Goal: Task Accomplishment & Management: Use online tool/utility

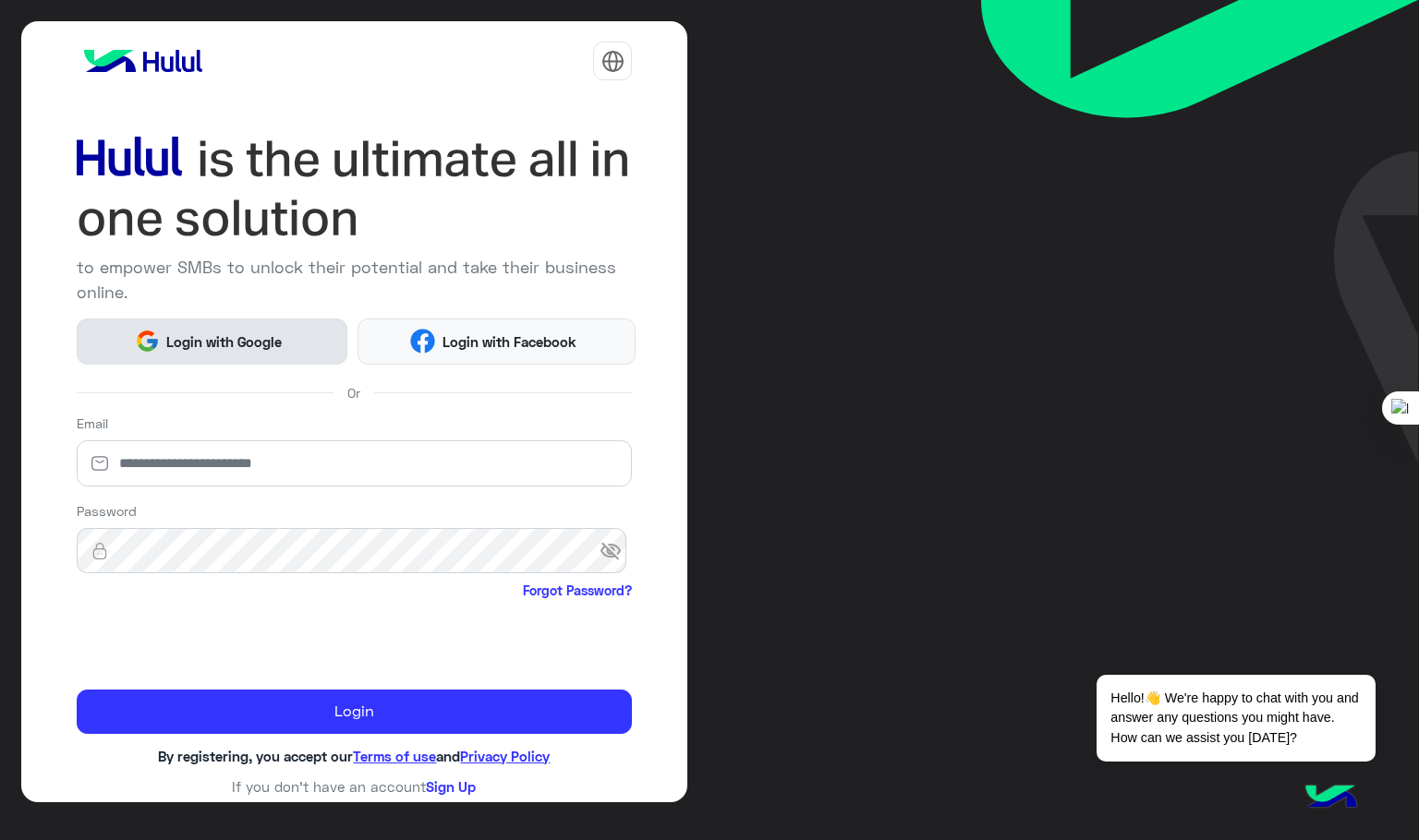
click at [211, 341] on span "Login with Google" at bounding box center [224, 342] width 129 height 21
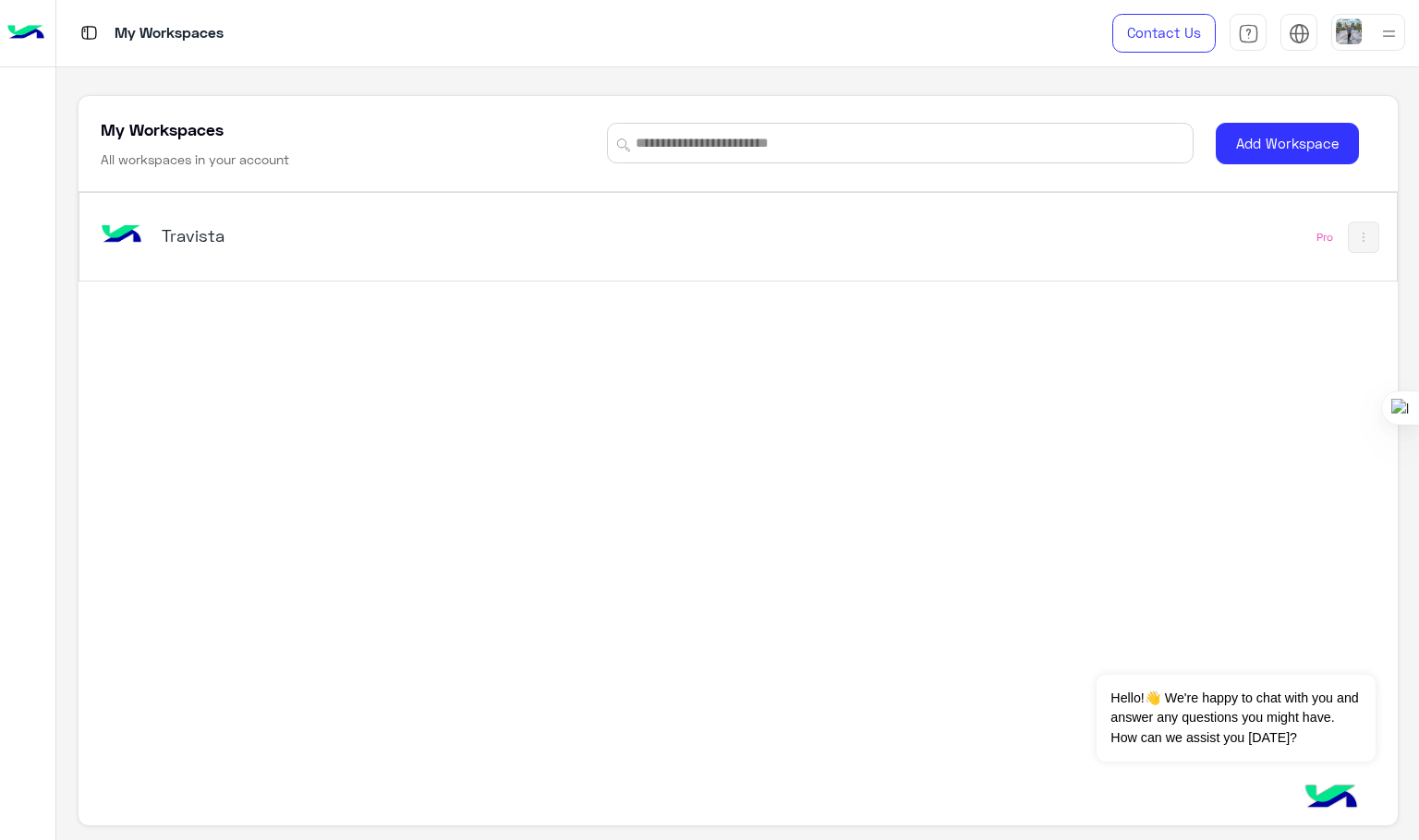
click at [187, 249] on div "Travista" at bounding box center [392, 237] width 462 height 26
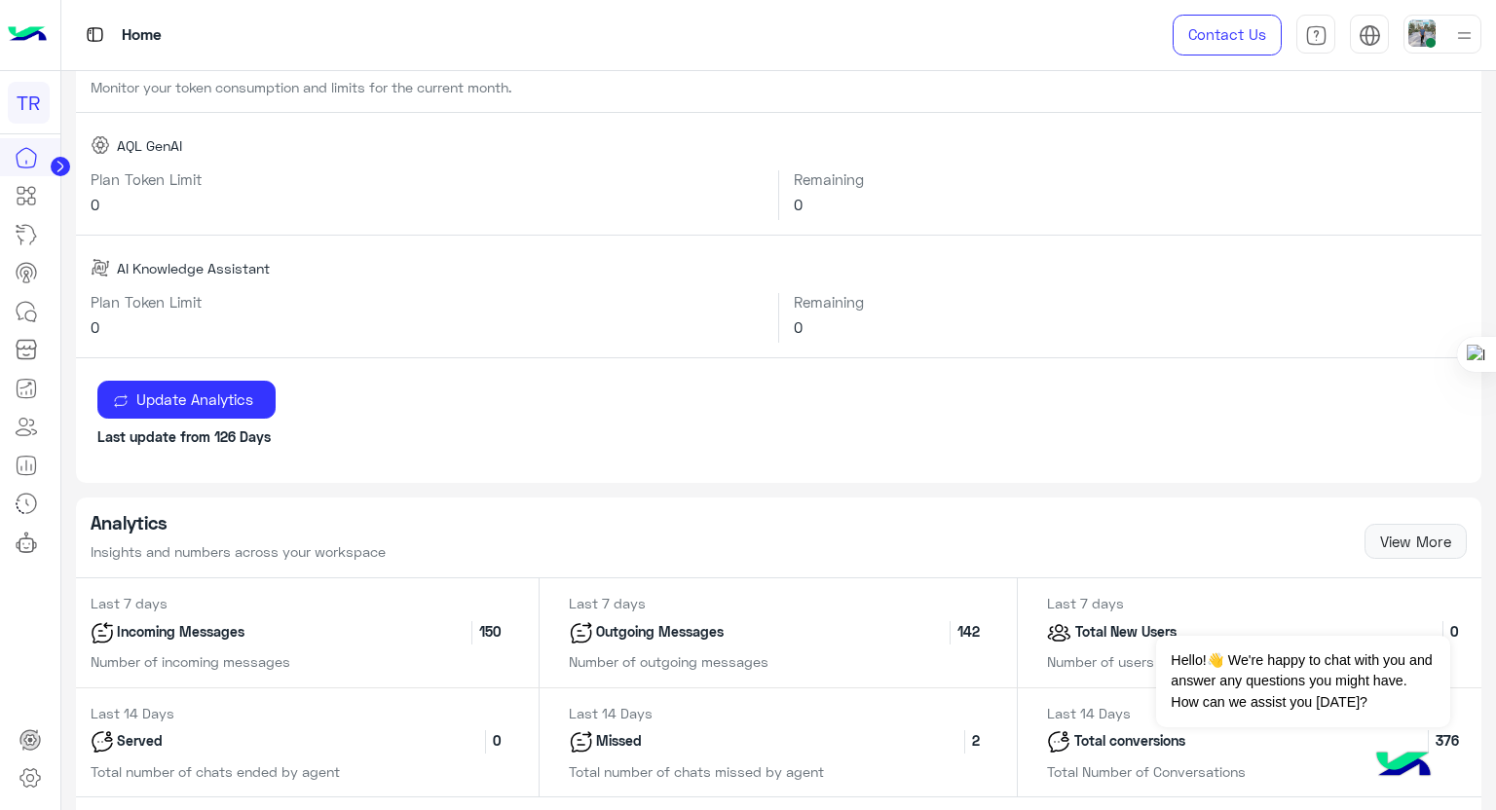
scroll to position [438, 0]
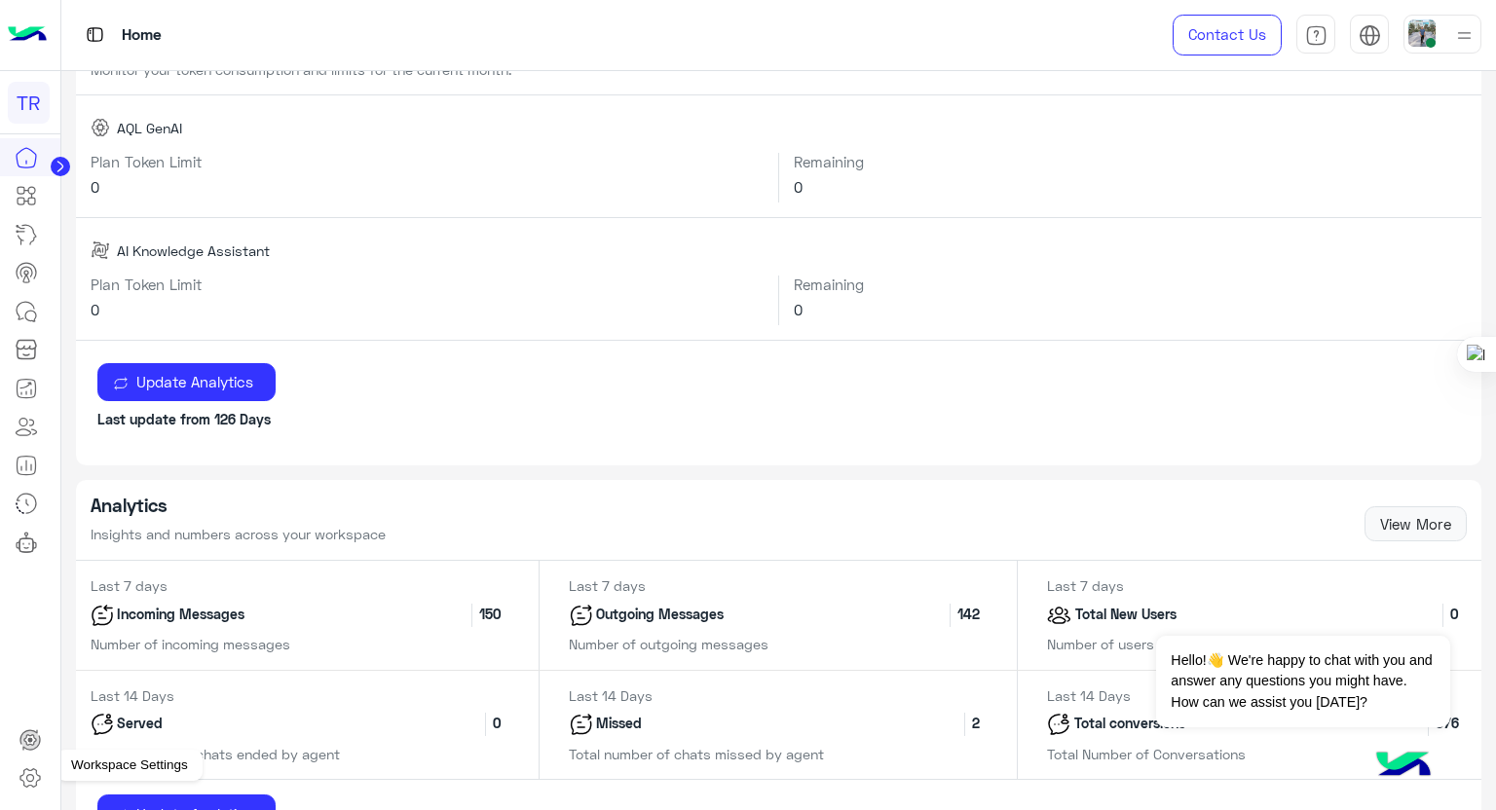
click at [30, 777] on icon at bounding box center [30, 777] width 23 height 23
click at [27, 777] on icon at bounding box center [30, 777] width 23 height 23
click at [26, 777] on icon at bounding box center [29, 778] width 7 height 7
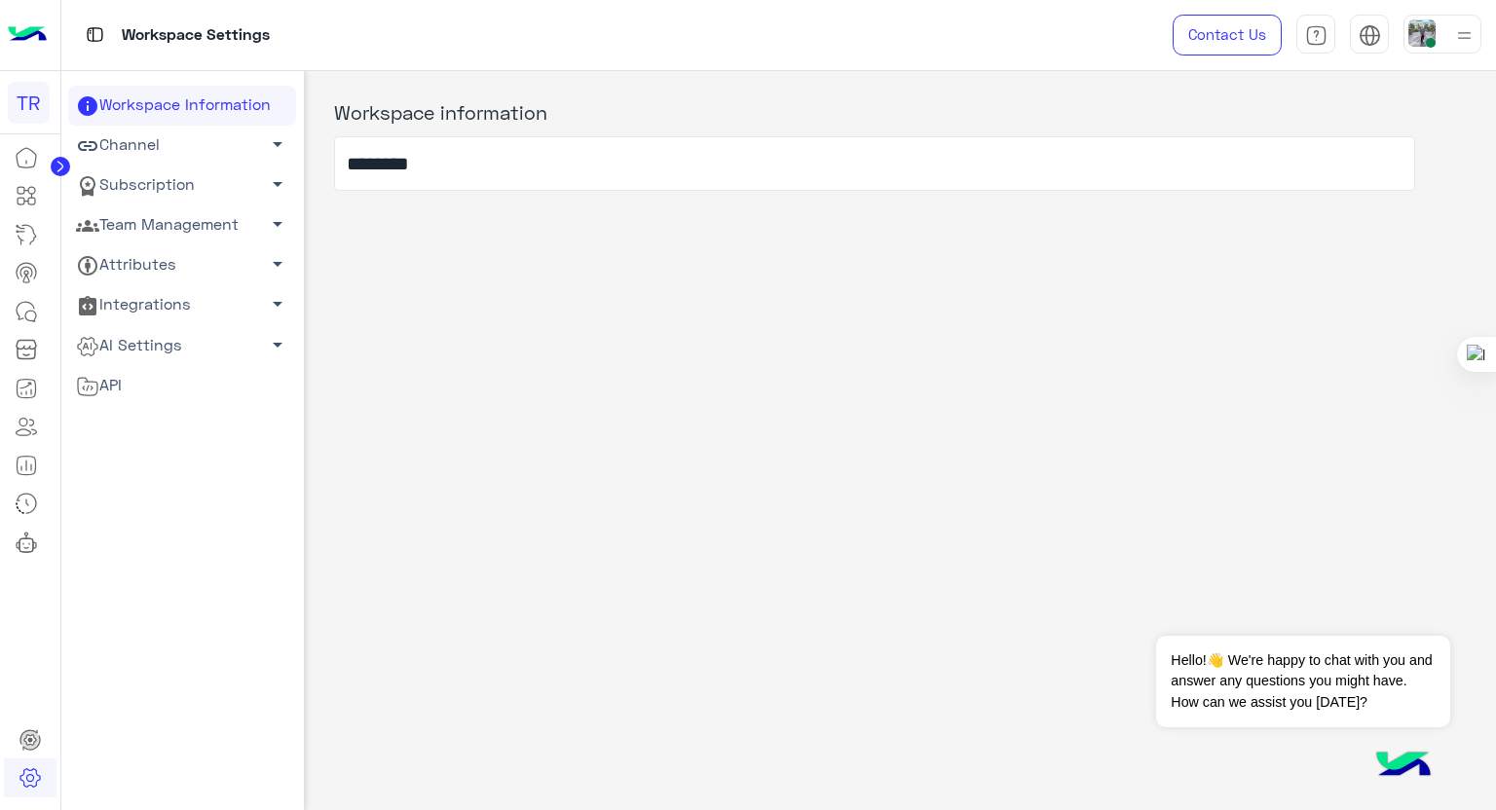
click at [193, 228] on link "Team Management arrow_drop_down" at bounding box center [182, 225] width 228 height 40
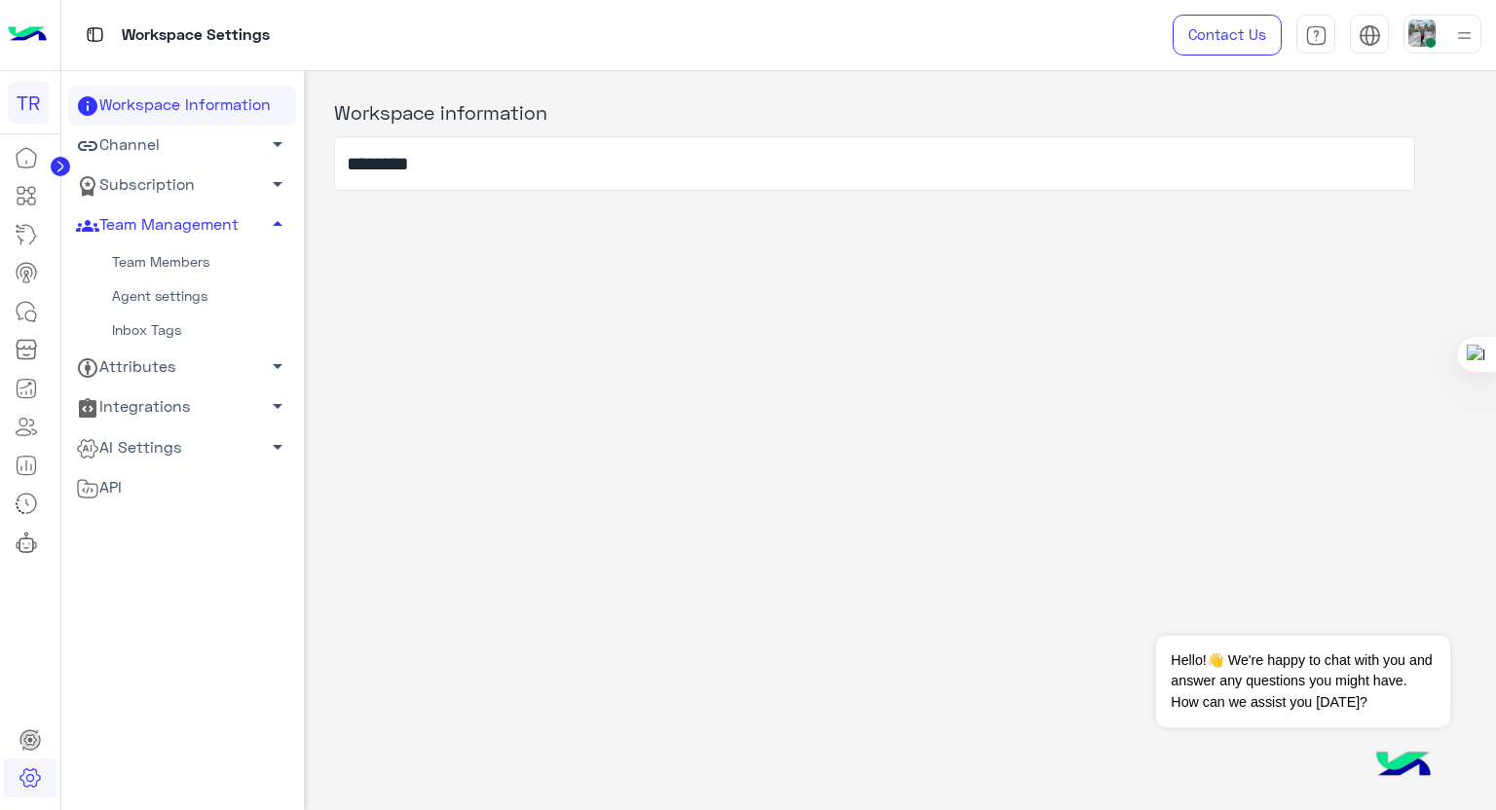
click at [194, 264] on link "Team Members" at bounding box center [182, 262] width 228 height 34
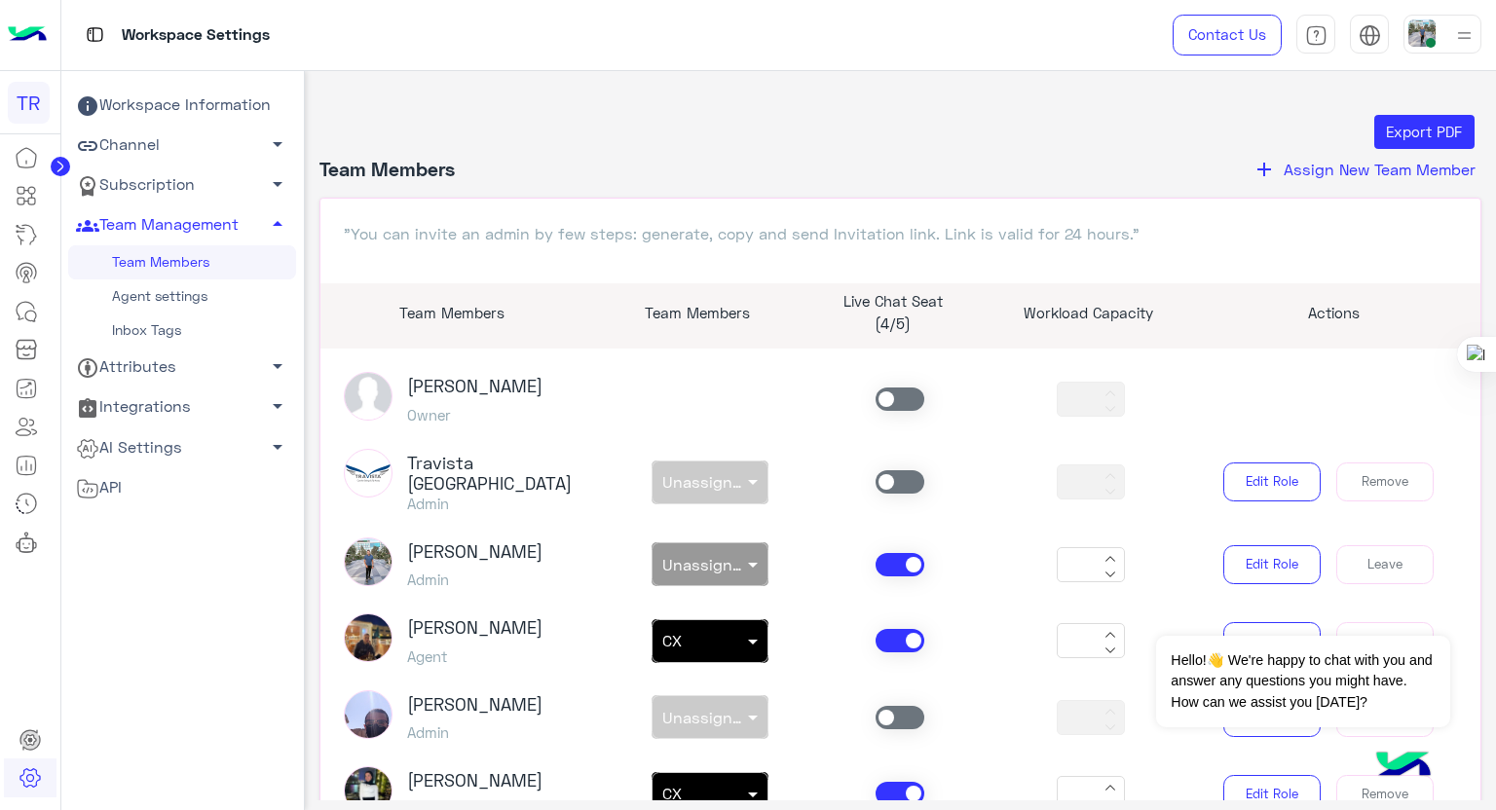
click at [713, 401] on div "Sabrin Shawky Owner **" at bounding box center [900, 399] width 1143 height 55
click at [722, 387] on div "Sabrin Shawky Owner **" at bounding box center [900, 399] width 1143 height 55
click at [1402, 165] on span "Assign New Team Member" at bounding box center [1380, 169] width 192 height 19
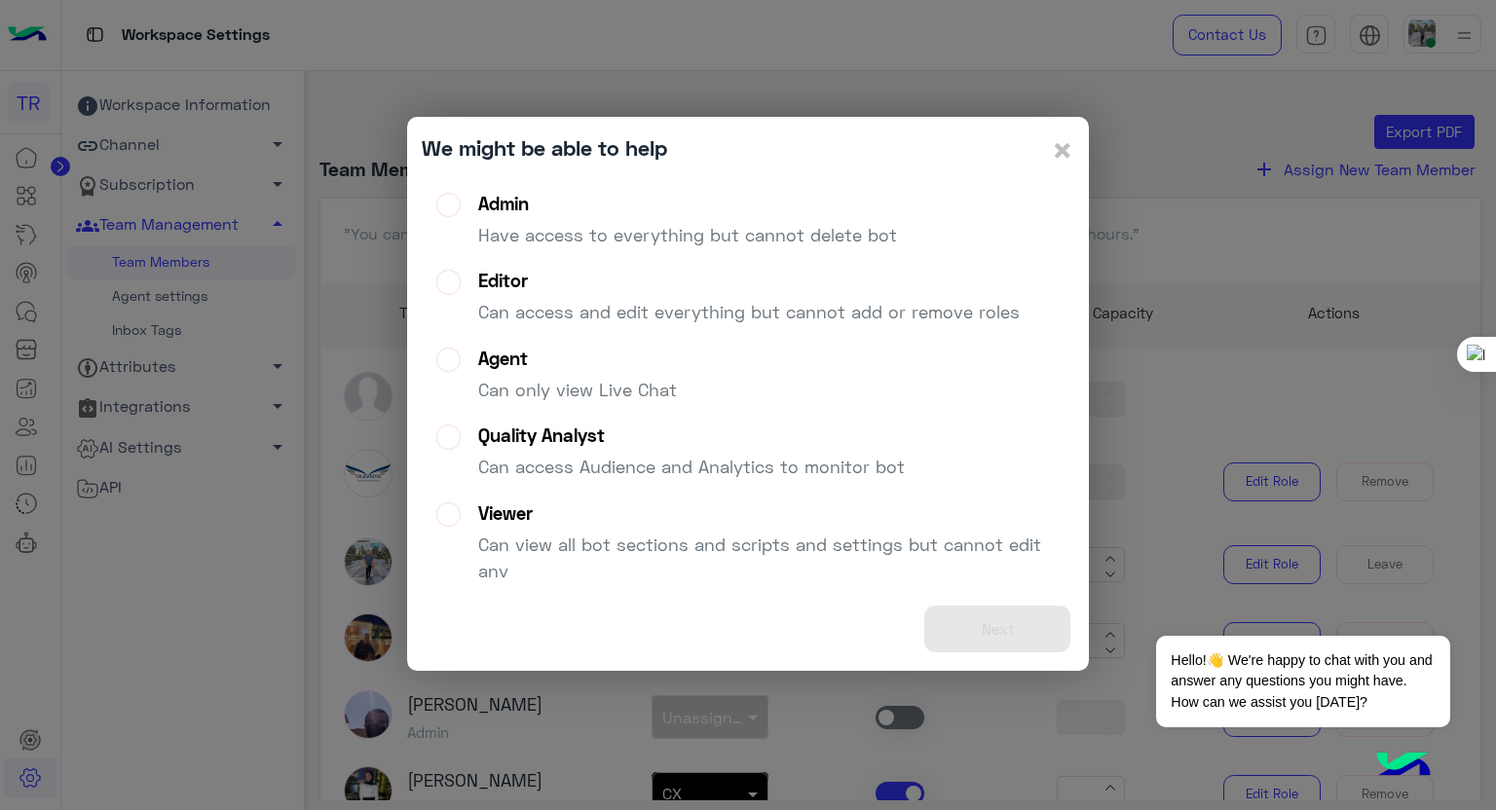
click at [460, 211] on label "Admin Have access to everything but cannot delete bot" at bounding box center [666, 228] width 461 height 70
click at [1003, 617] on button "Next" at bounding box center [997, 630] width 146 height 48
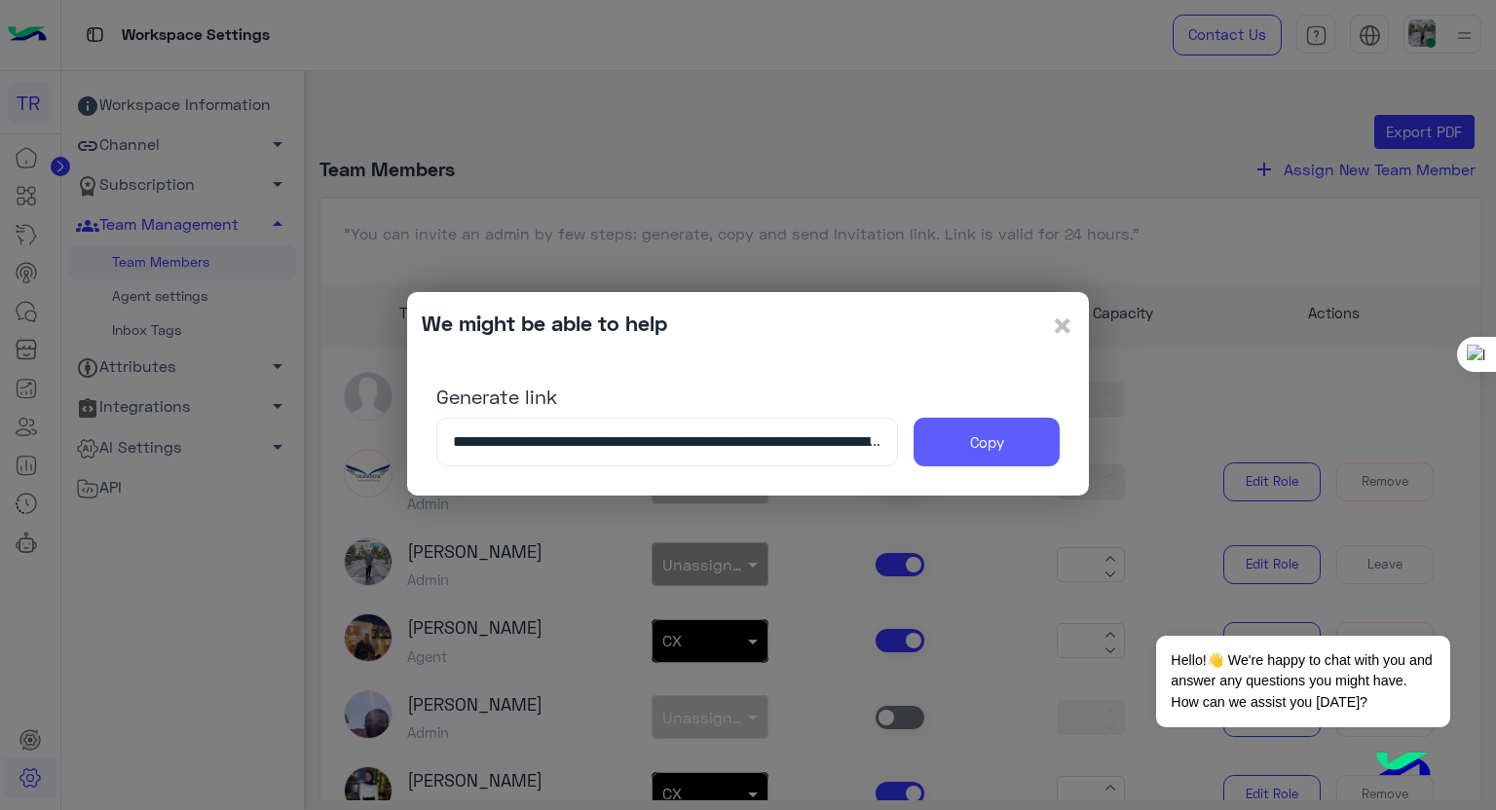
click at [962, 435] on button "Copy" at bounding box center [986, 442] width 146 height 49
click at [1070, 319] on span "×" at bounding box center [1062, 325] width 23 height 44
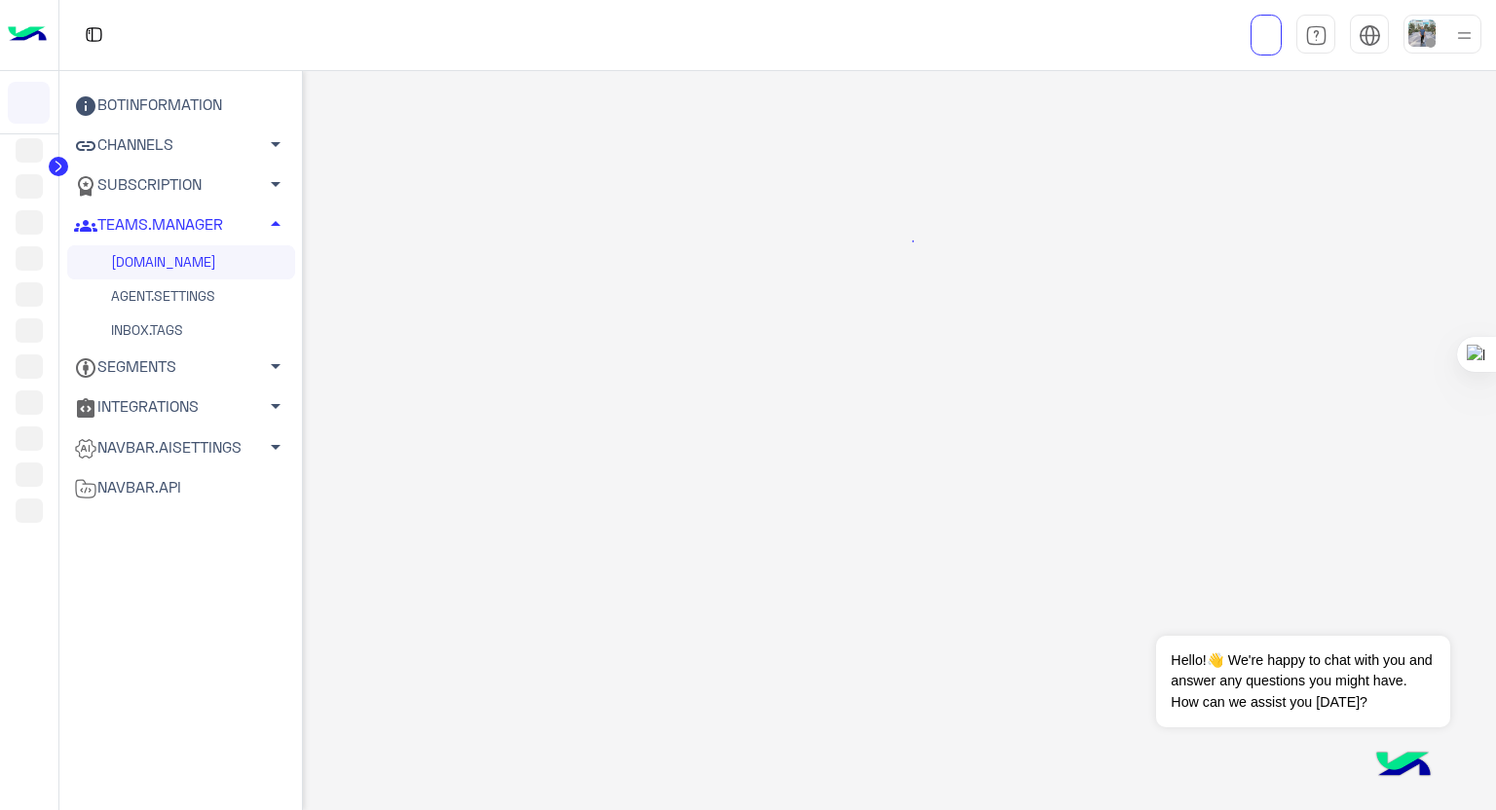
click at [175, 264] on link "[DOMAIN_NAME]" at bounding box center [181, 262] width 228 height 34
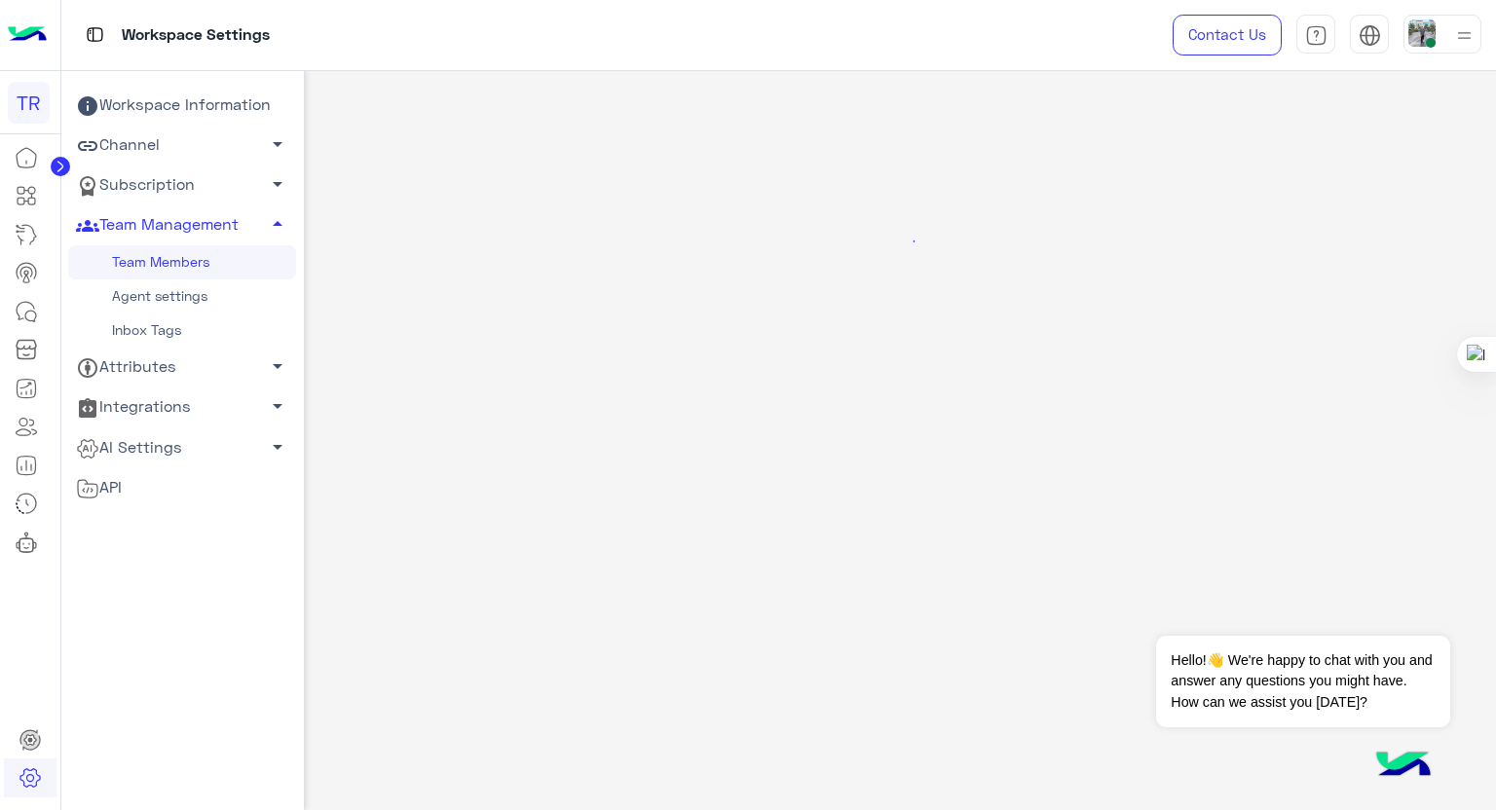
click at [175, 264] on link "Team Members" at bounding box center [182, 262] width 228 height 34
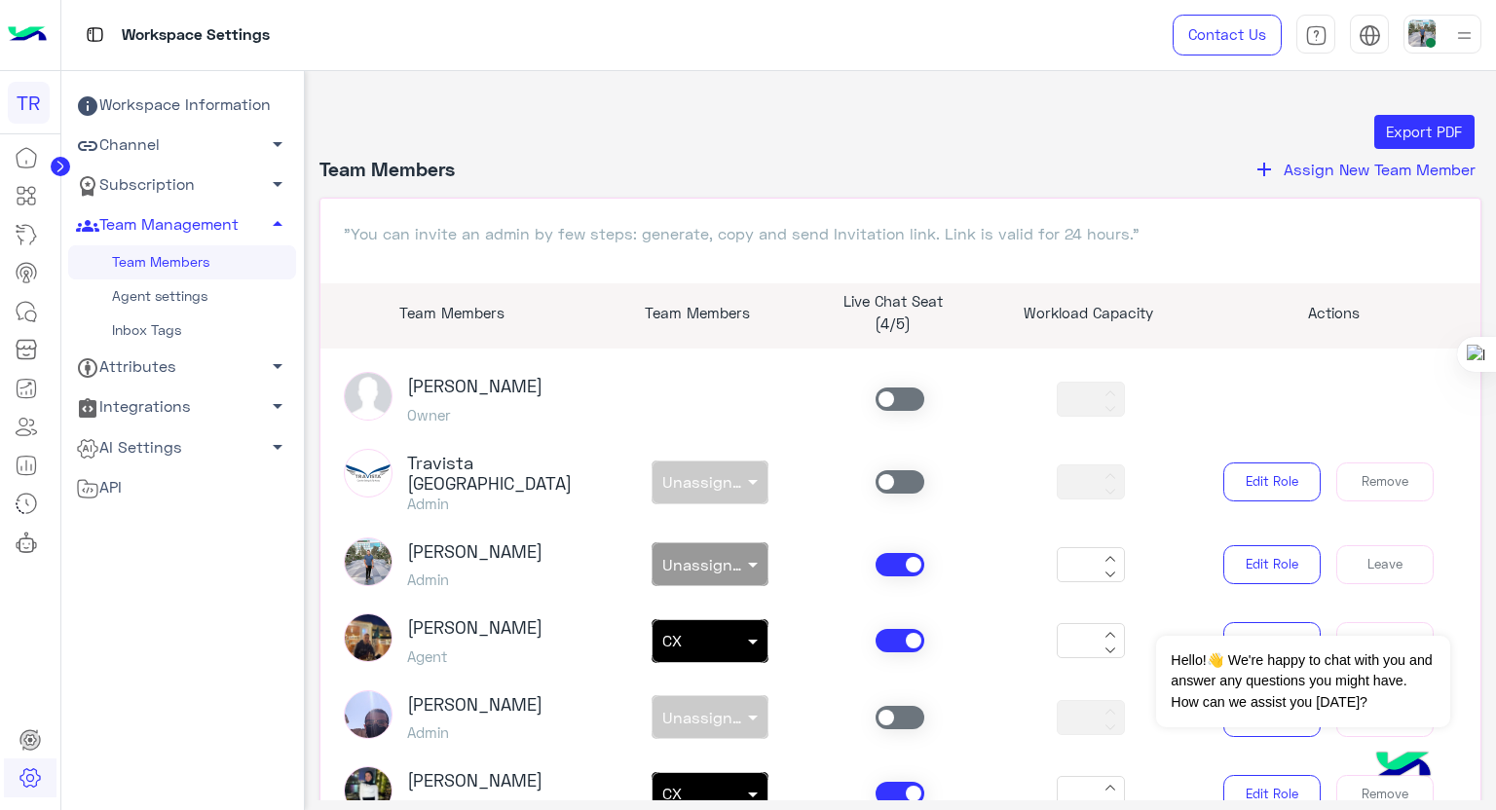
click at [175, 264] on link "Team Members" at bounding box center [182, 262] width 228 height 34
click at [1396, 175] on span "Assign New Team Member" at bounding box center [1380, 169] width 192 height 19
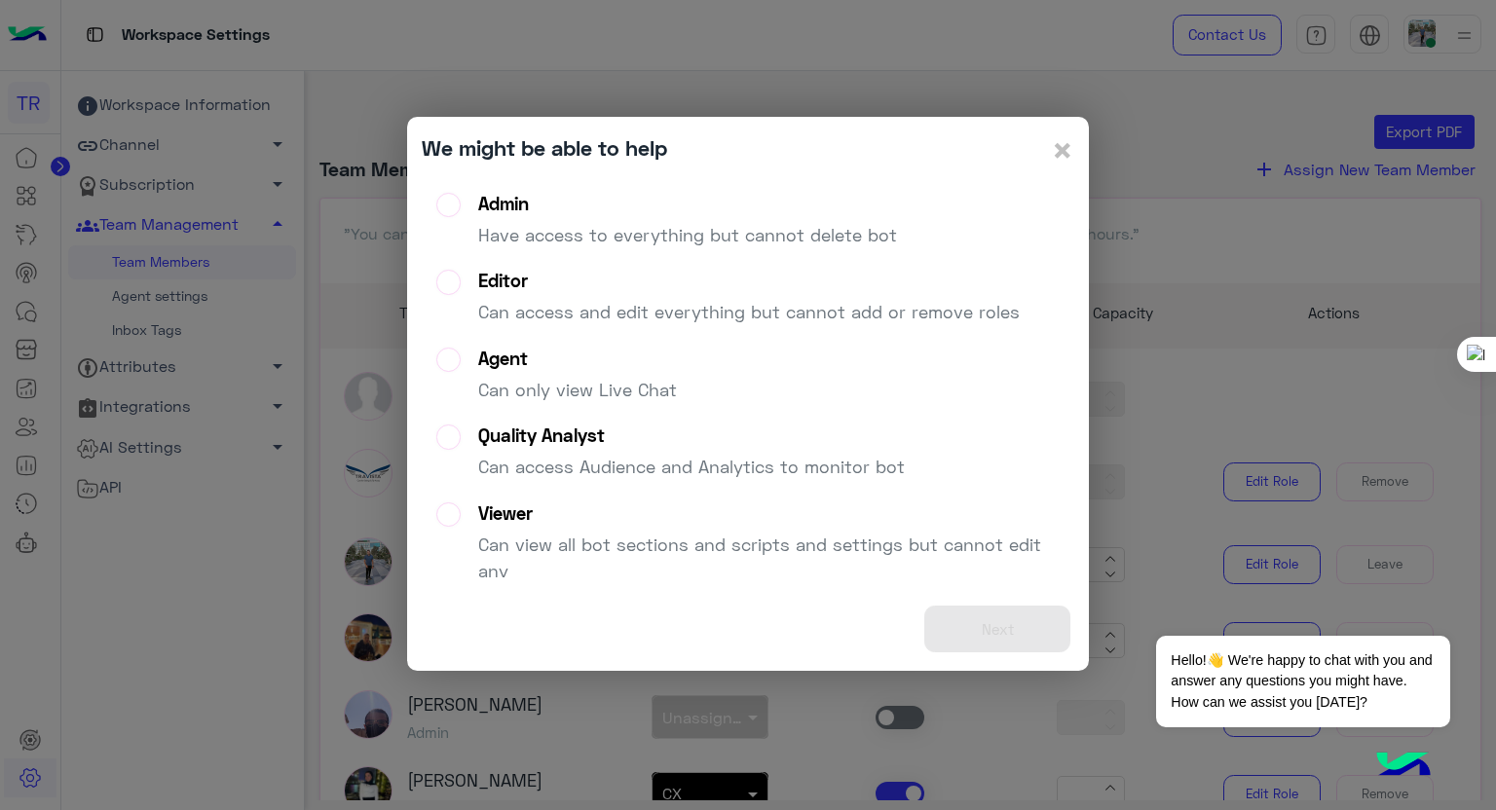
drag, startPoint x: 498, startPoint y: 222, endPoint x: 526, endPoint y: 240, distance: 33.2
click at [498, 220] on div "Admin Have access to everything but cannot delete bot" at bounding box center [687, 228] width 419 height 70
click at [1000, 631] on button "Next" at bounding box center [997, 630] width 146 height 48
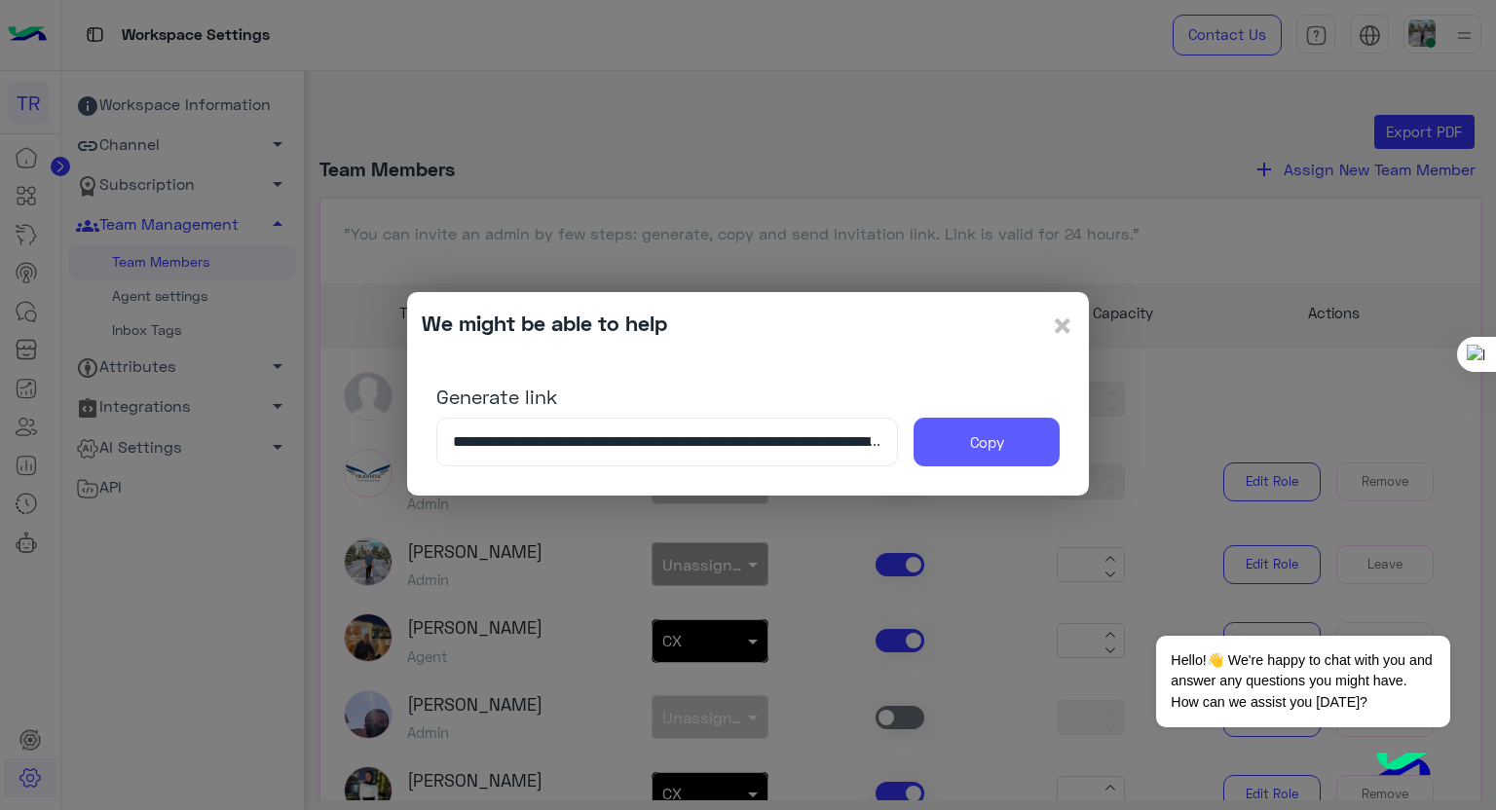
click at [1014, 460] on button "Copy" at bounding box center [986, 442] width 146 height 49
click at [1011, 451] on button "Copy" at bounding box center [986, 442] width 146 height 49
click at [1056, 321] on span "×" at bounding box center [1062, 325] width 23 height 44
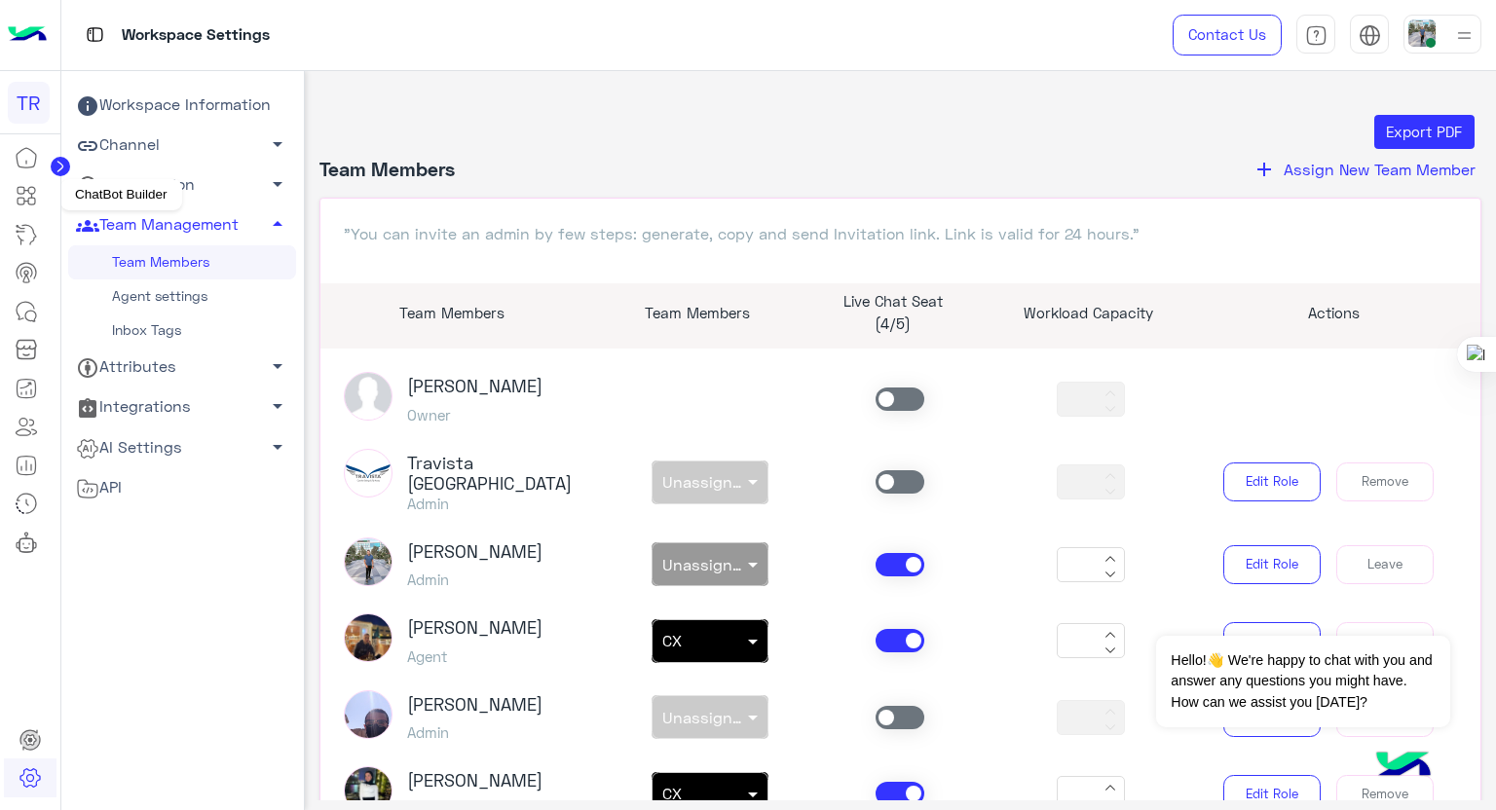
click at [27, 200] on icon at bounding box center [28, 196] width 8 height 11
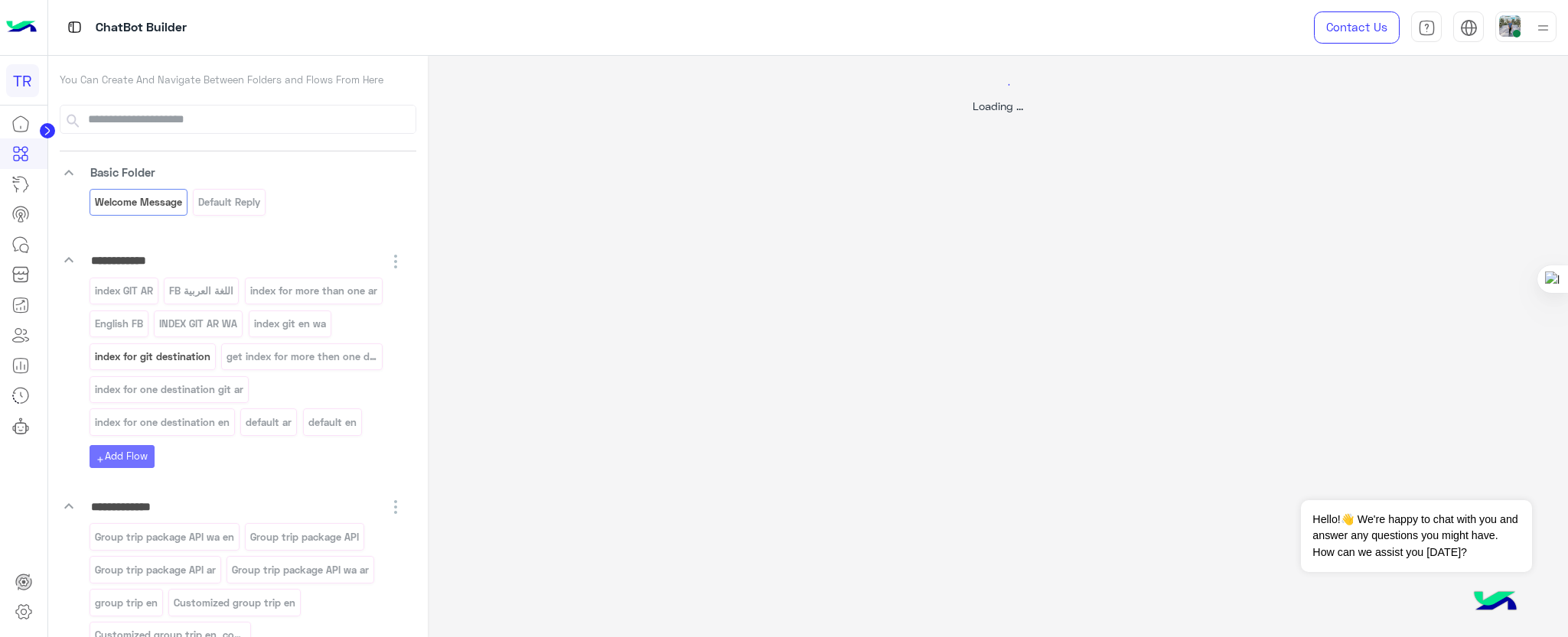
select select "*"
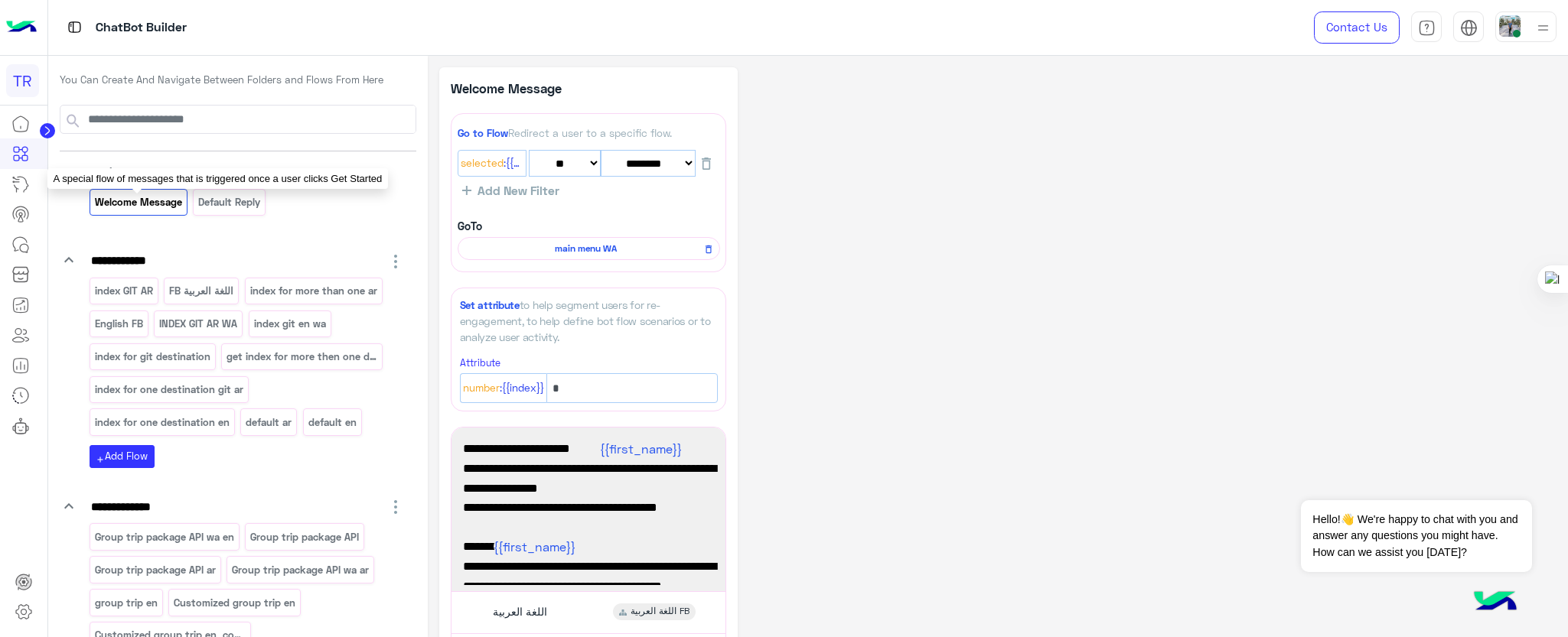
click at [149, 202] on p "Welcome Message" at bounding box center [138, 202] width 90 height 17
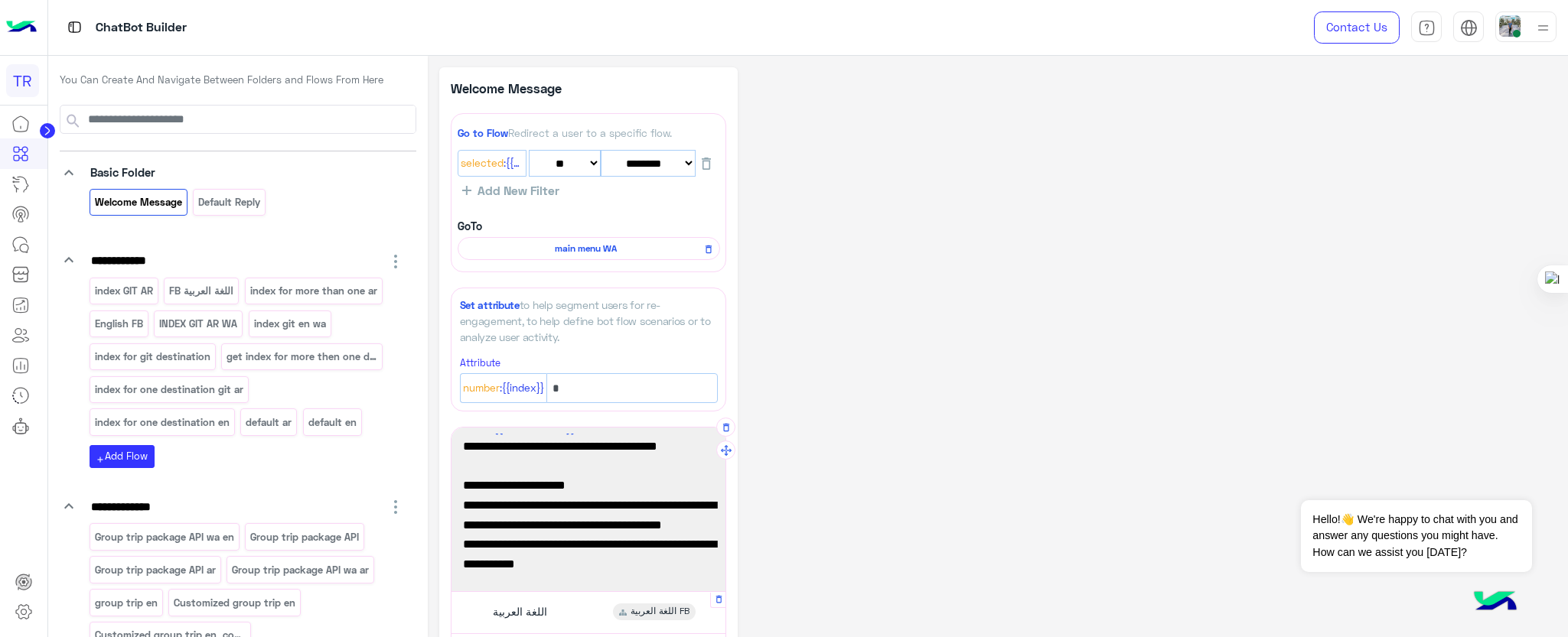
click at [529, 613] on span "اللغة العربية" at bounding box center [520, 612] width 54 height 14
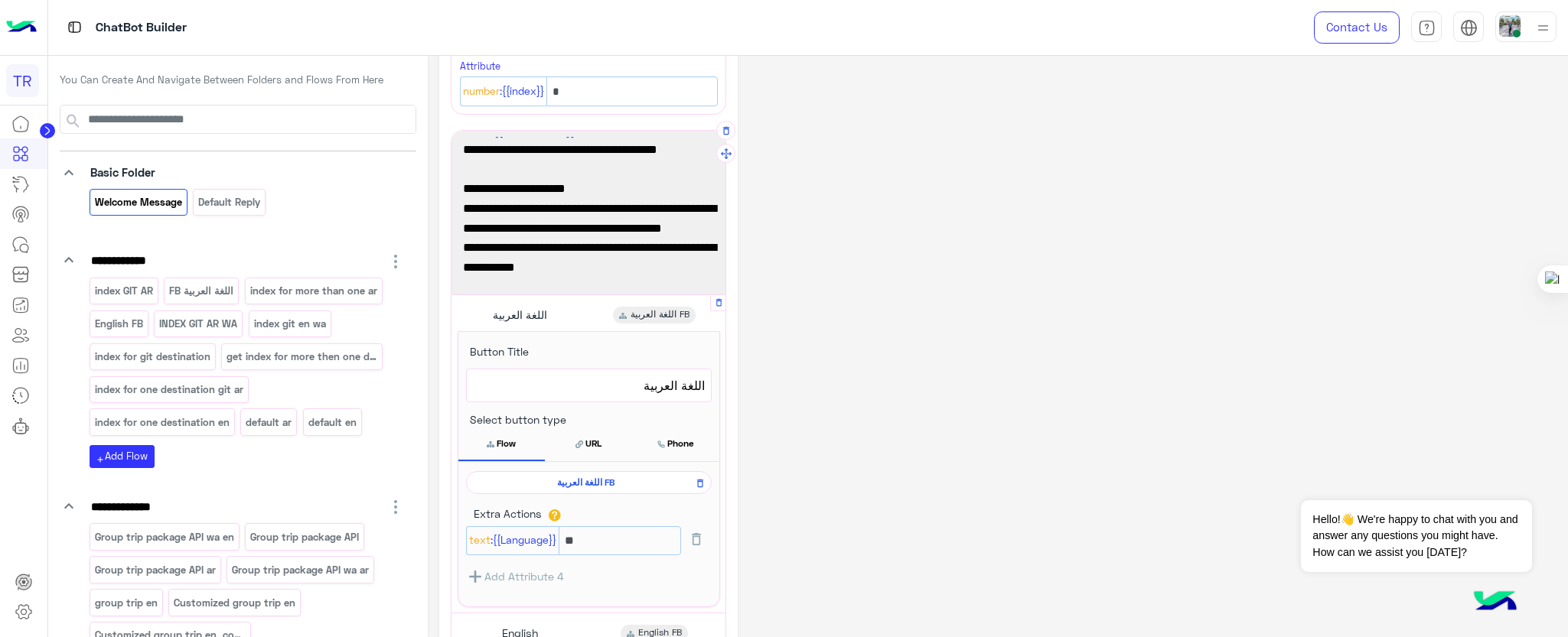
scroll to position [344, 0]
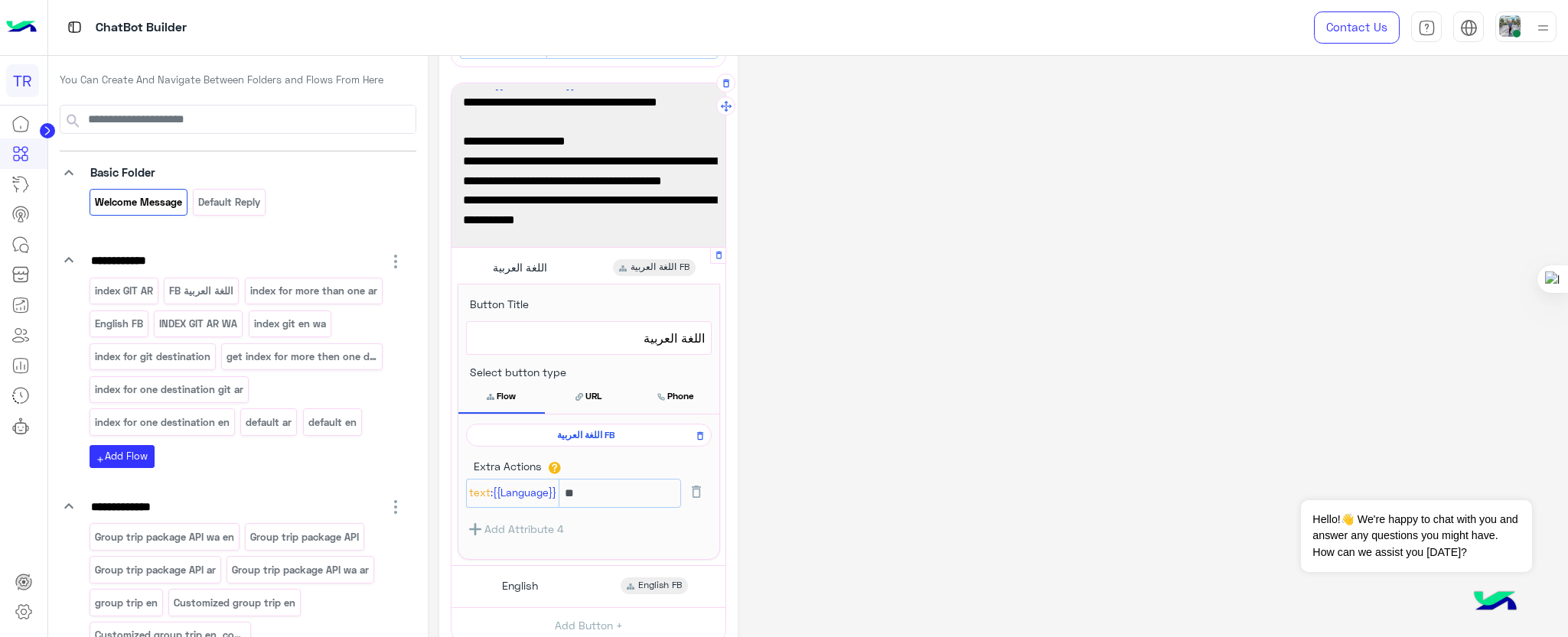
click at [604, 431] on span "اللغة العربية FB" at bounding box center [586, 435] width 223 height 14
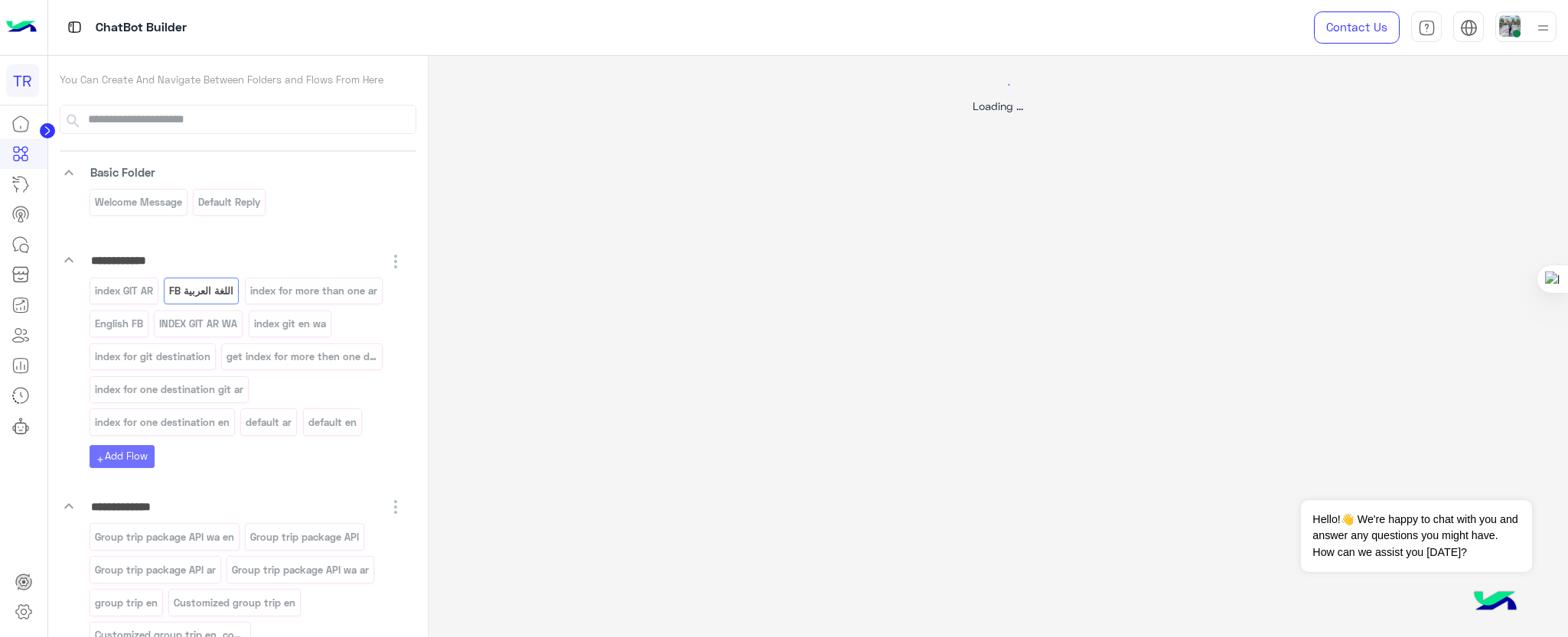
scroll to position [0, 0]
select select "*"
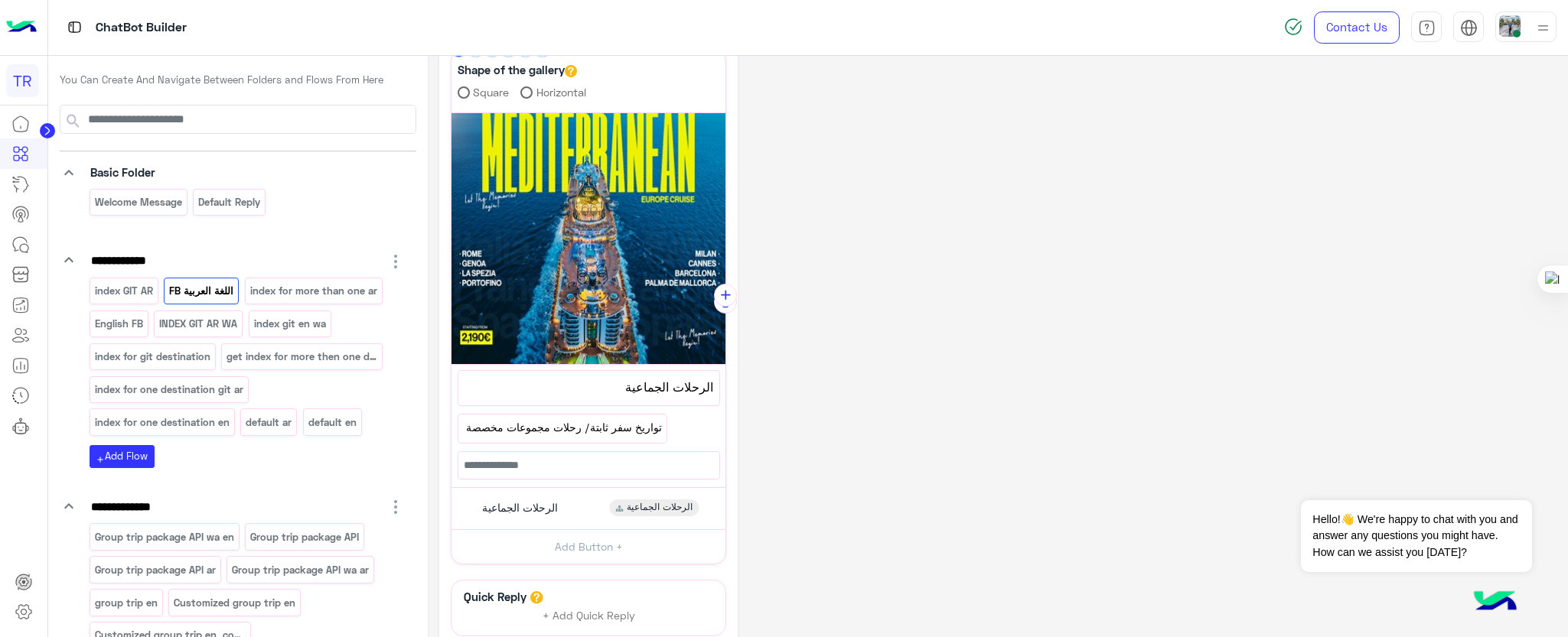
scroll to position [459, 0]
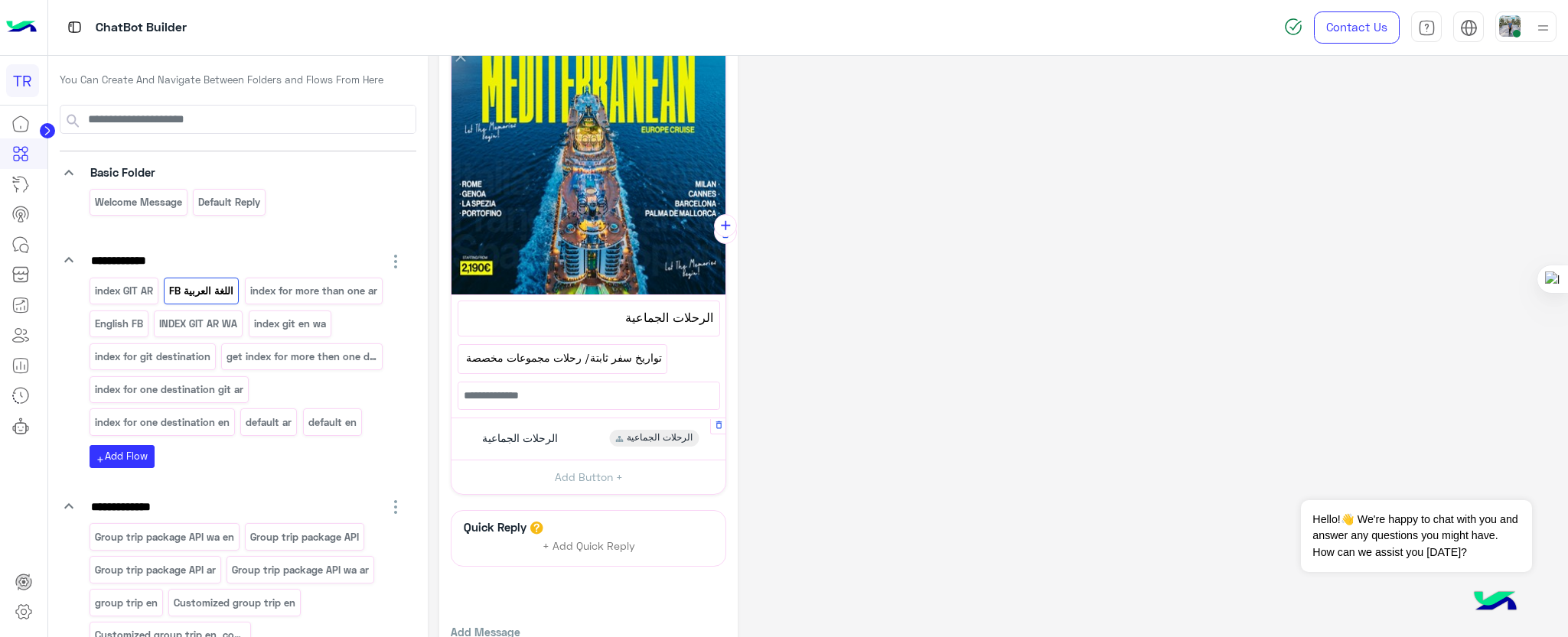
click at [641, 436] on span "الرحلات الجماعية" at bounding box center [660, 438] width 66 height 14
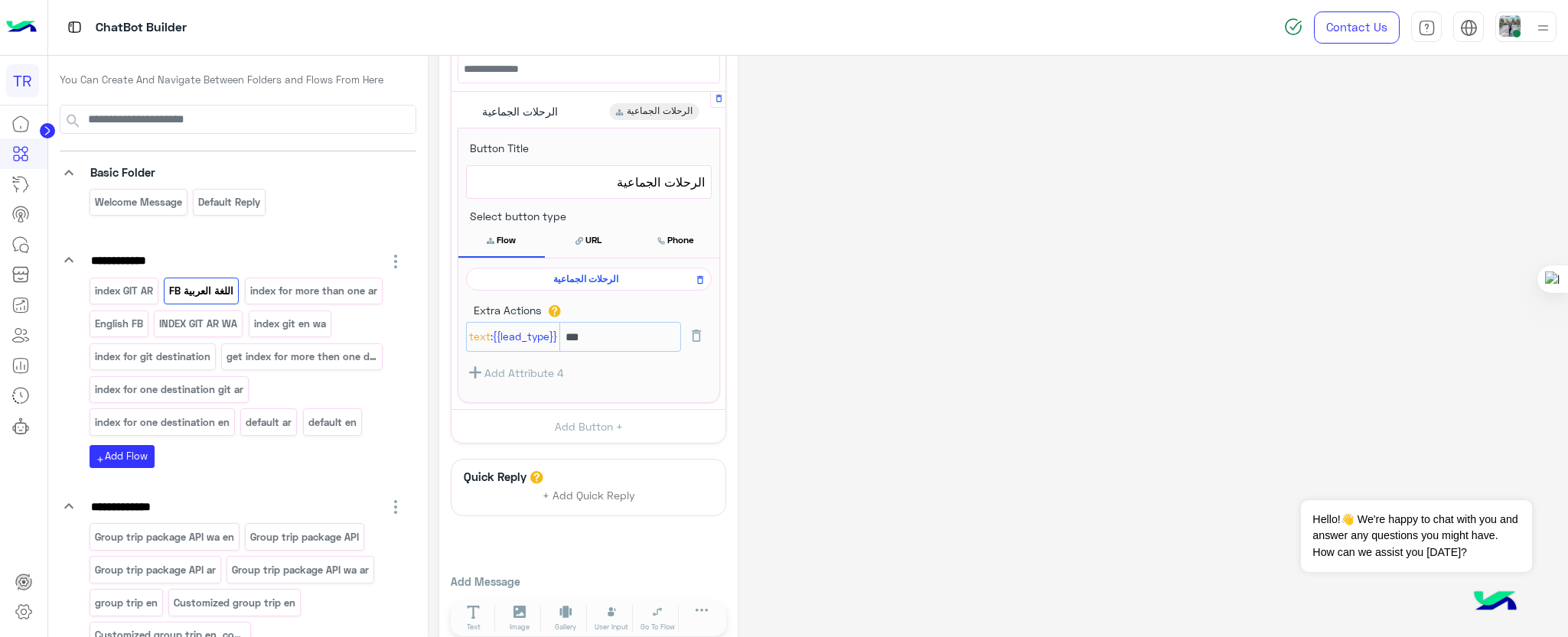
scroll to position [808, 0]
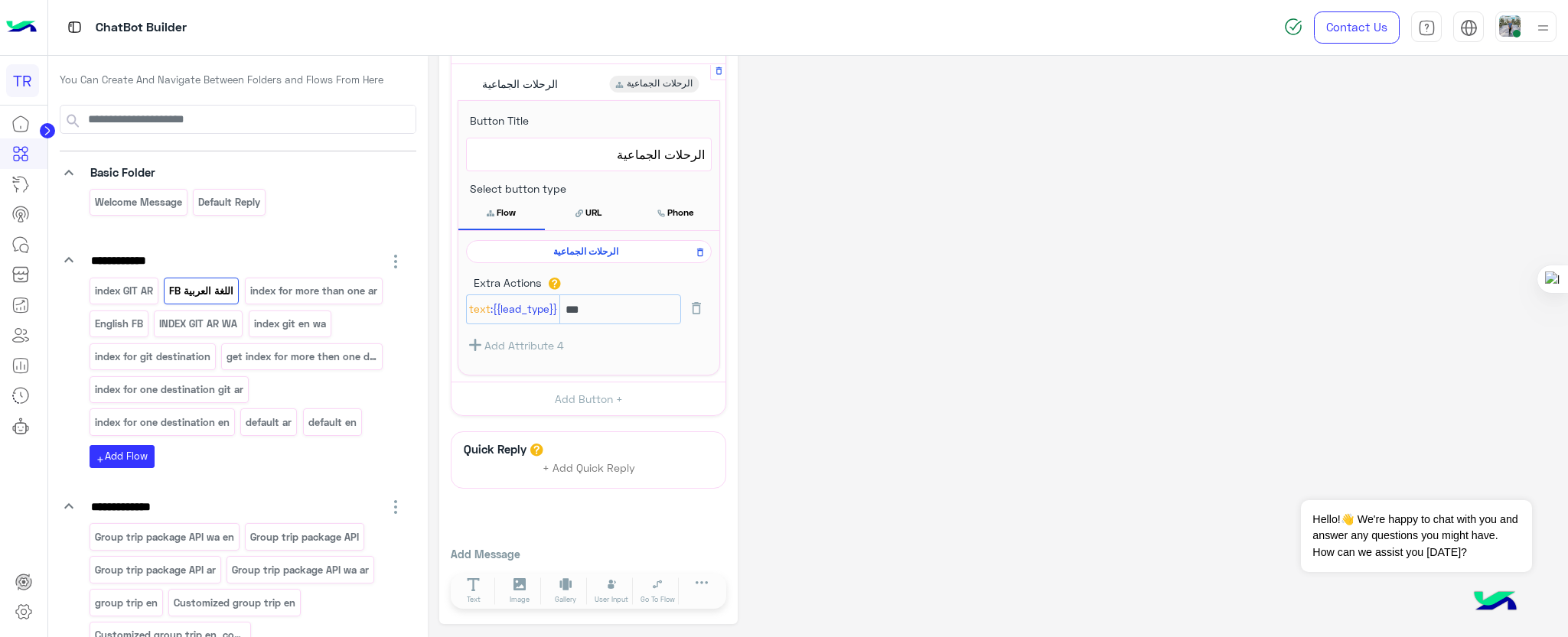
click at [582, 250] on span "الرحلات الجماعية" at bounding box center [586, 252] width 223 height 14
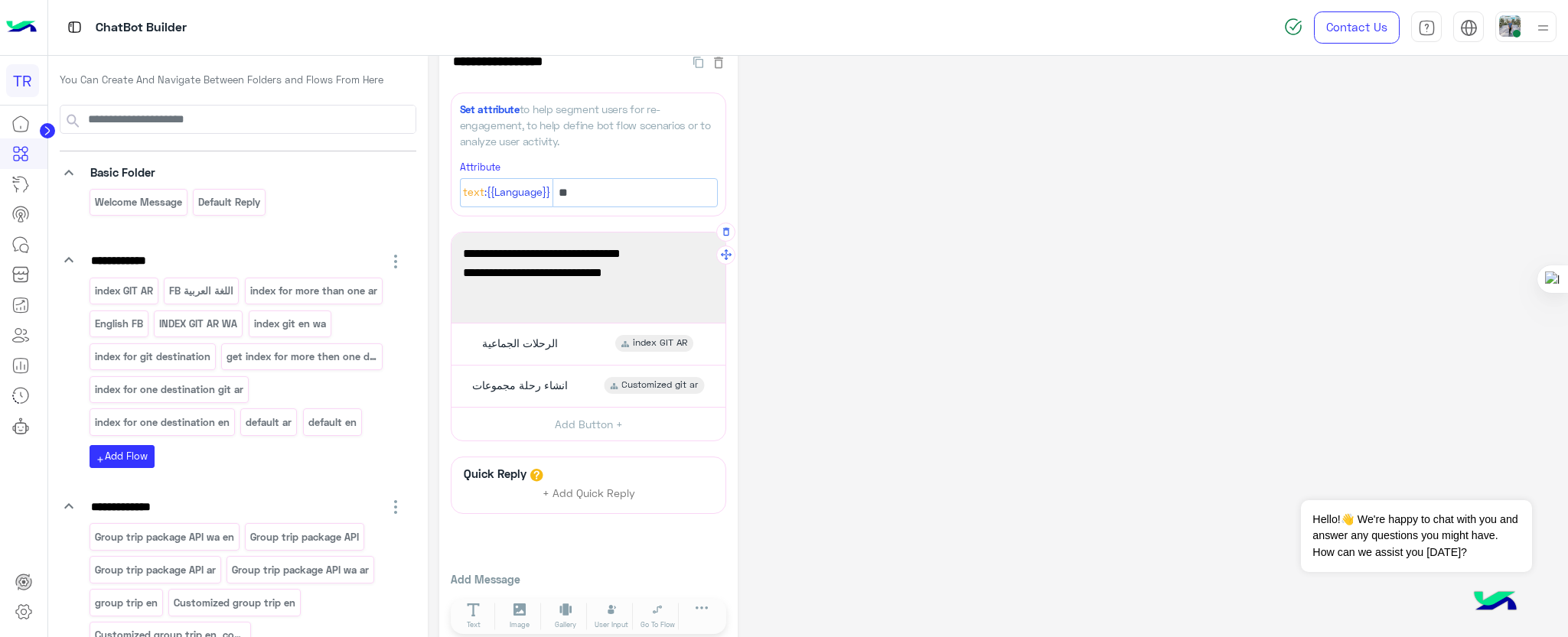
scroll to position [57, 0]
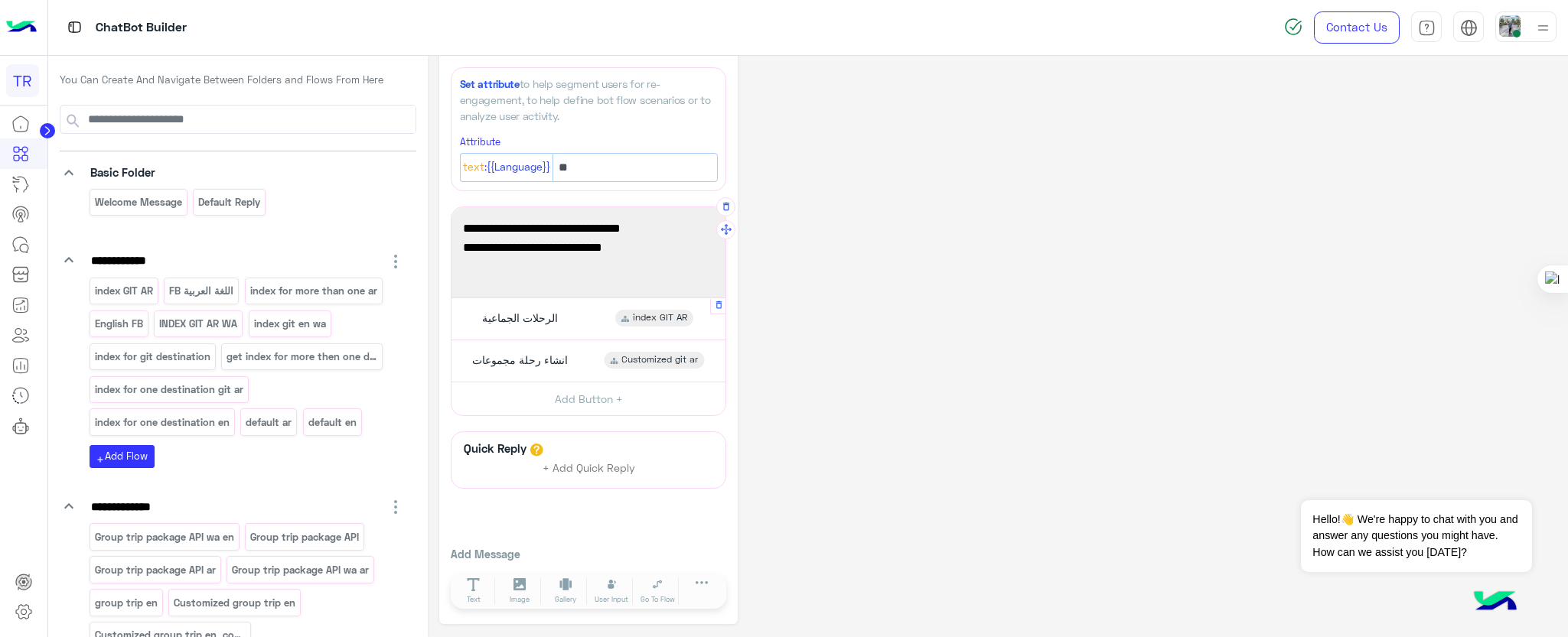
click at [641, 320] on span "index GIT AR" at bounding box center [659, 318] width 54 height 14
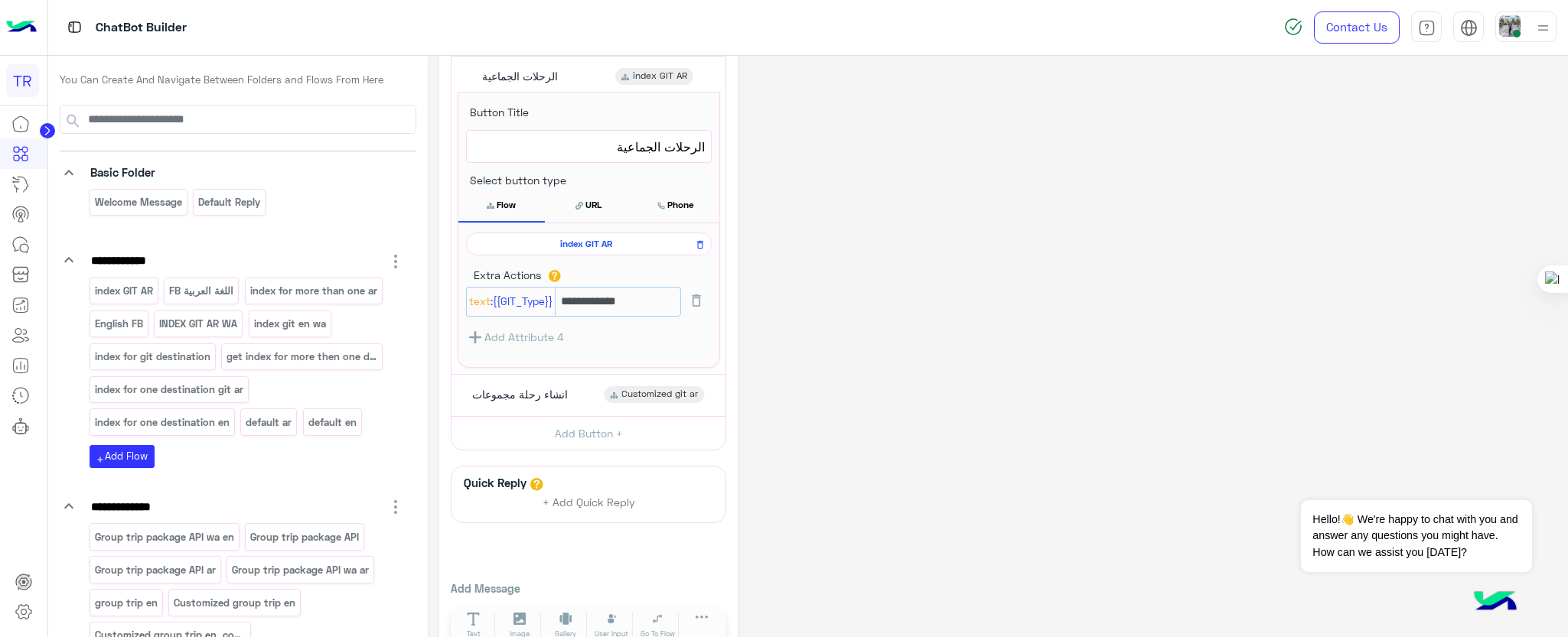
scroll to position [334, 0]
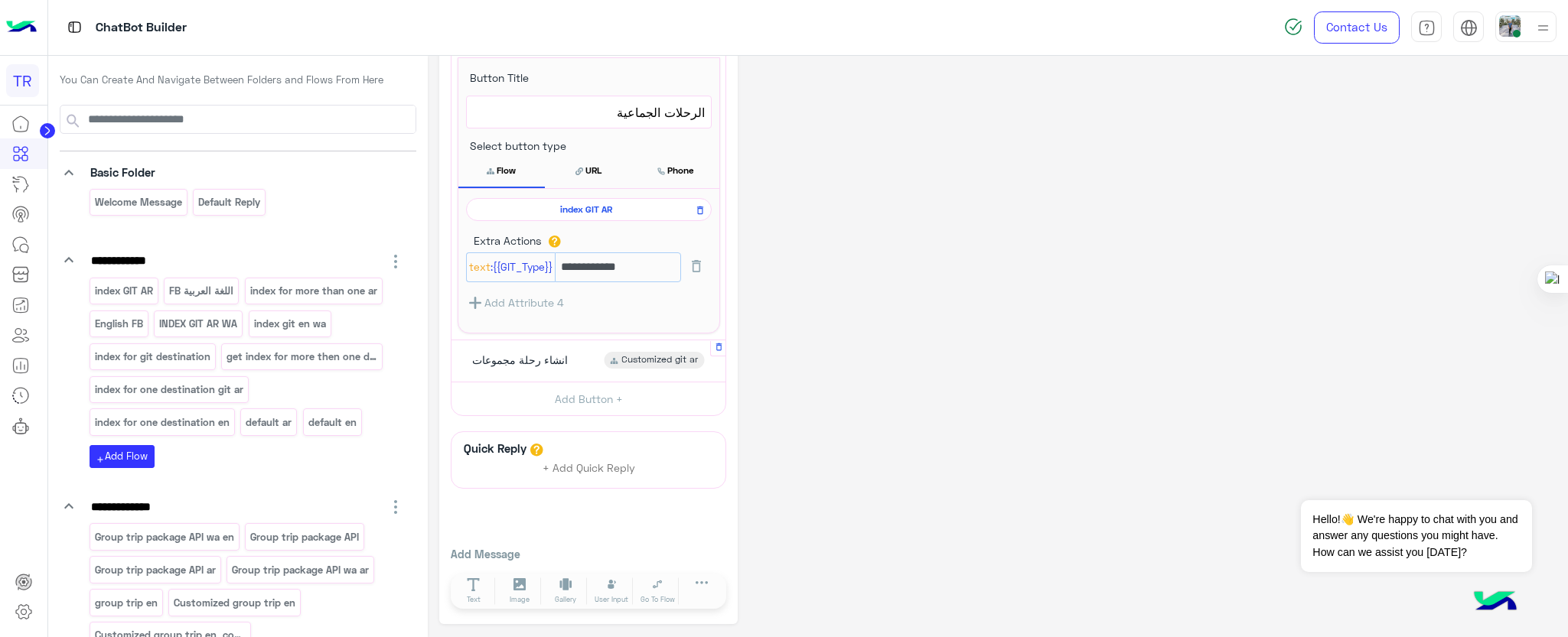
click at [631, 361] on span "Customized git ar" at bounding box center [659, 361] width 76 height 14
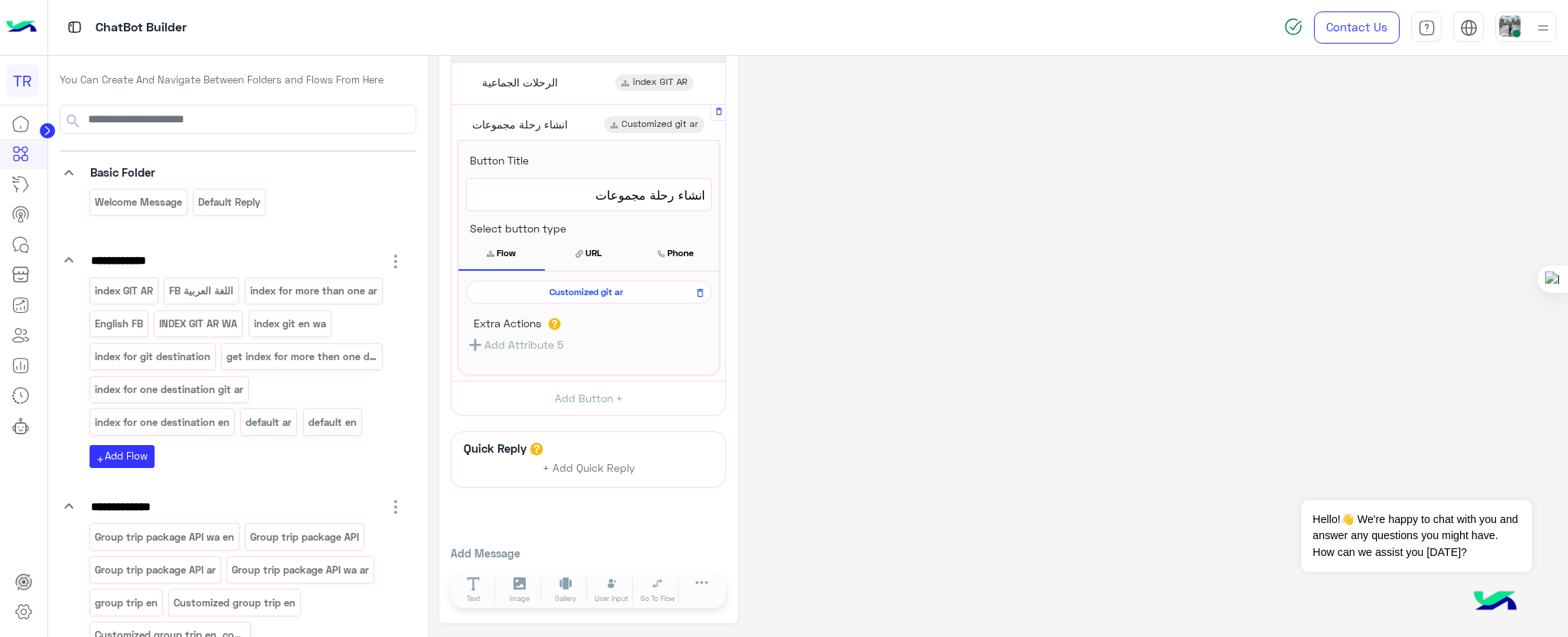
scroll to position [293, 0]
click at [604, 292] on span "Customized git ar" at bounding box center [586, 292] width 223 height 14
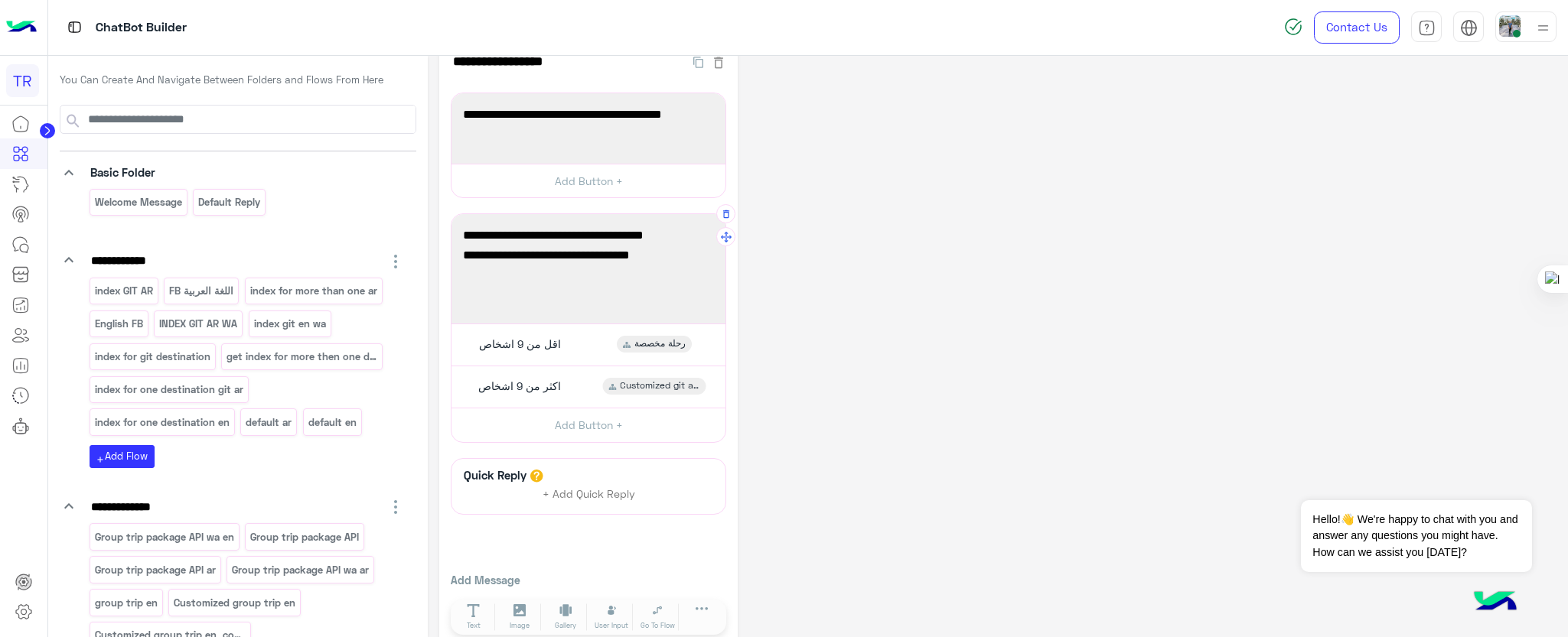
scroll to position [58, 0]
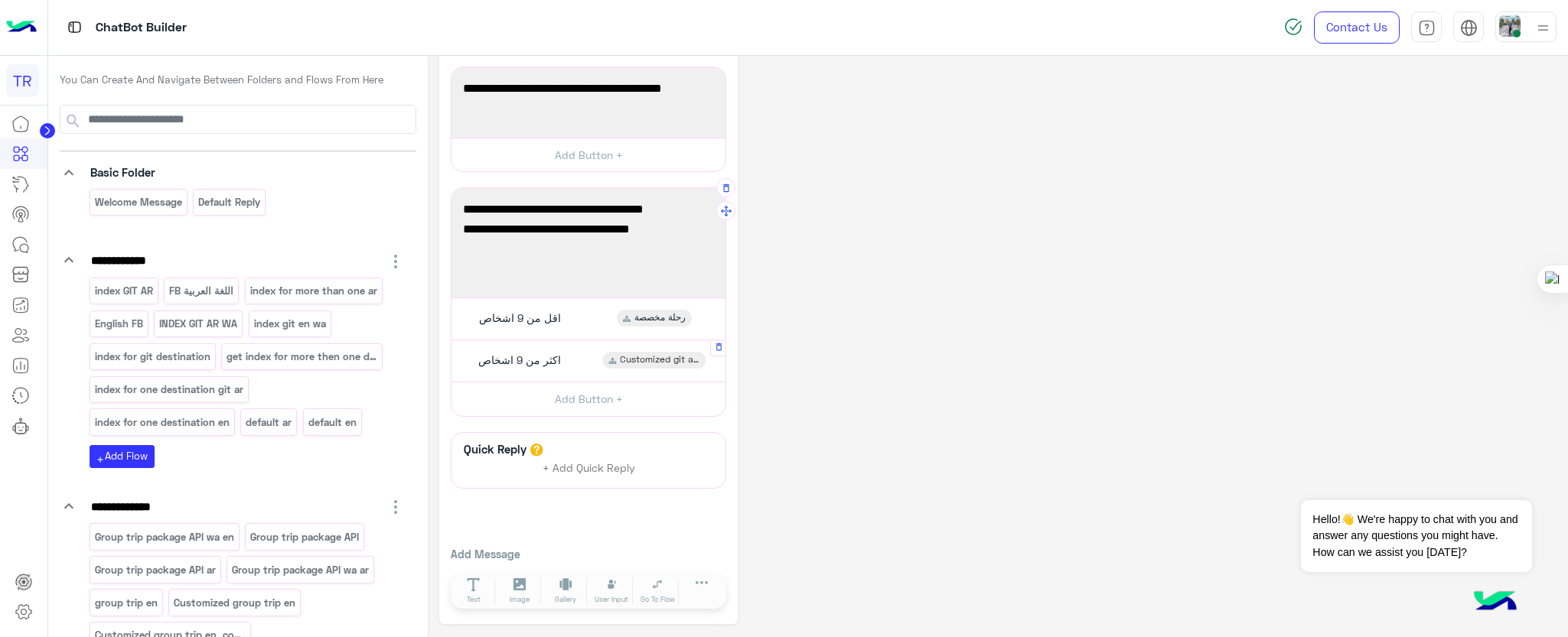
click at [655, 359] on span "Customized git ar_copy_1" at bounding box center [659, 361] width 79 height 14
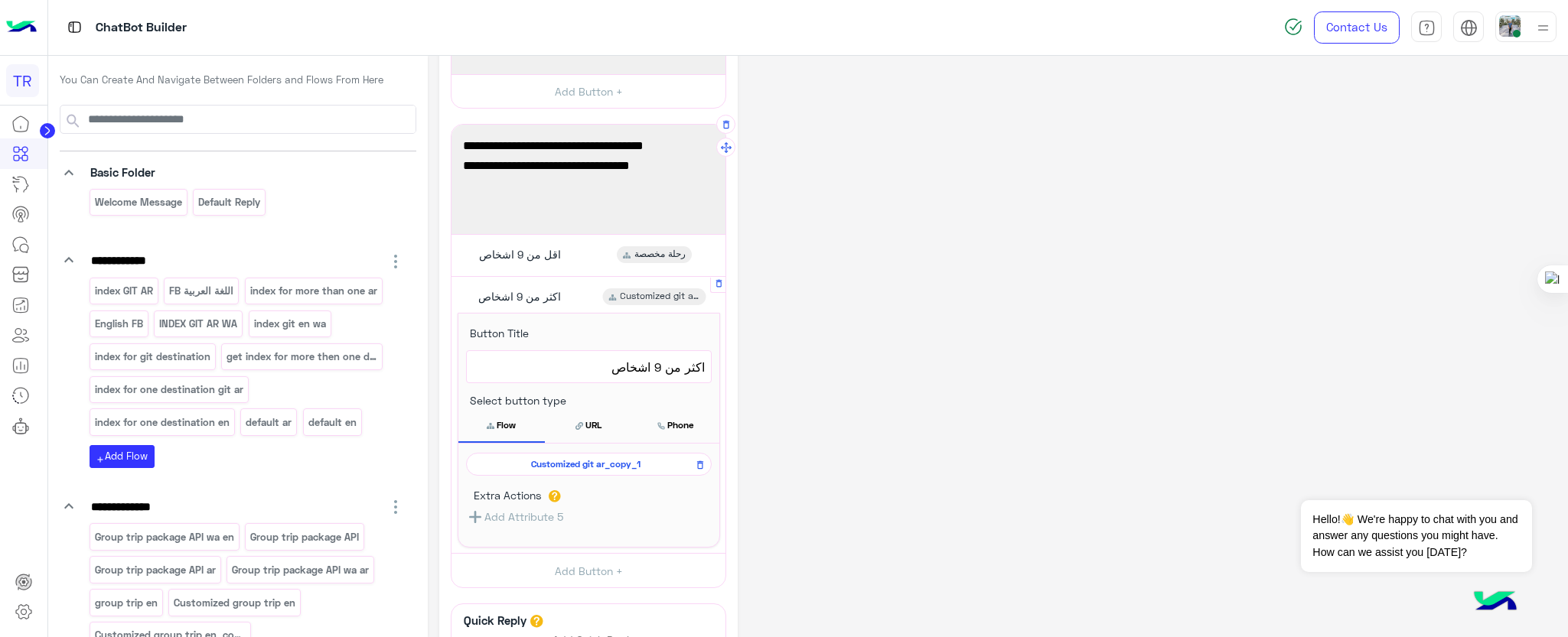
scroll to position [173, 0]
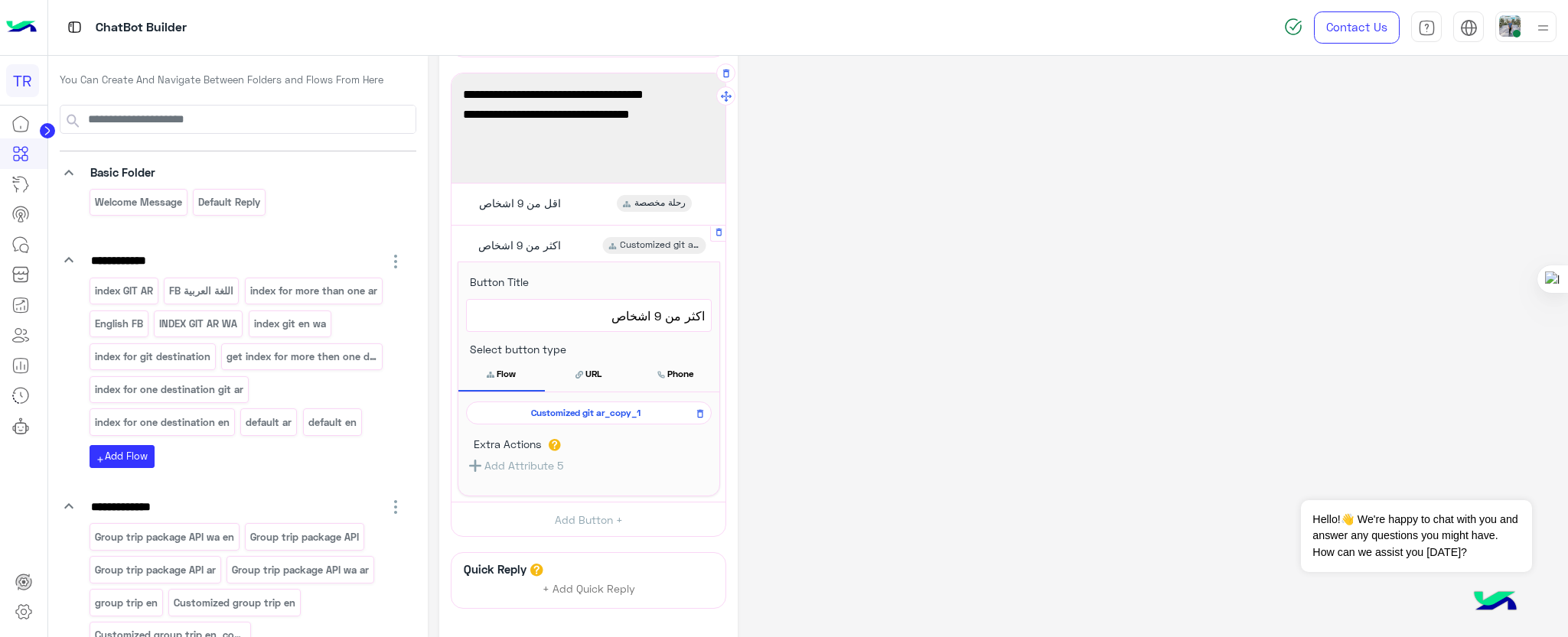
click at [616, 414] on span "Customized git ar_copy_1" at bounding box center [586, 413] width 223 height 14
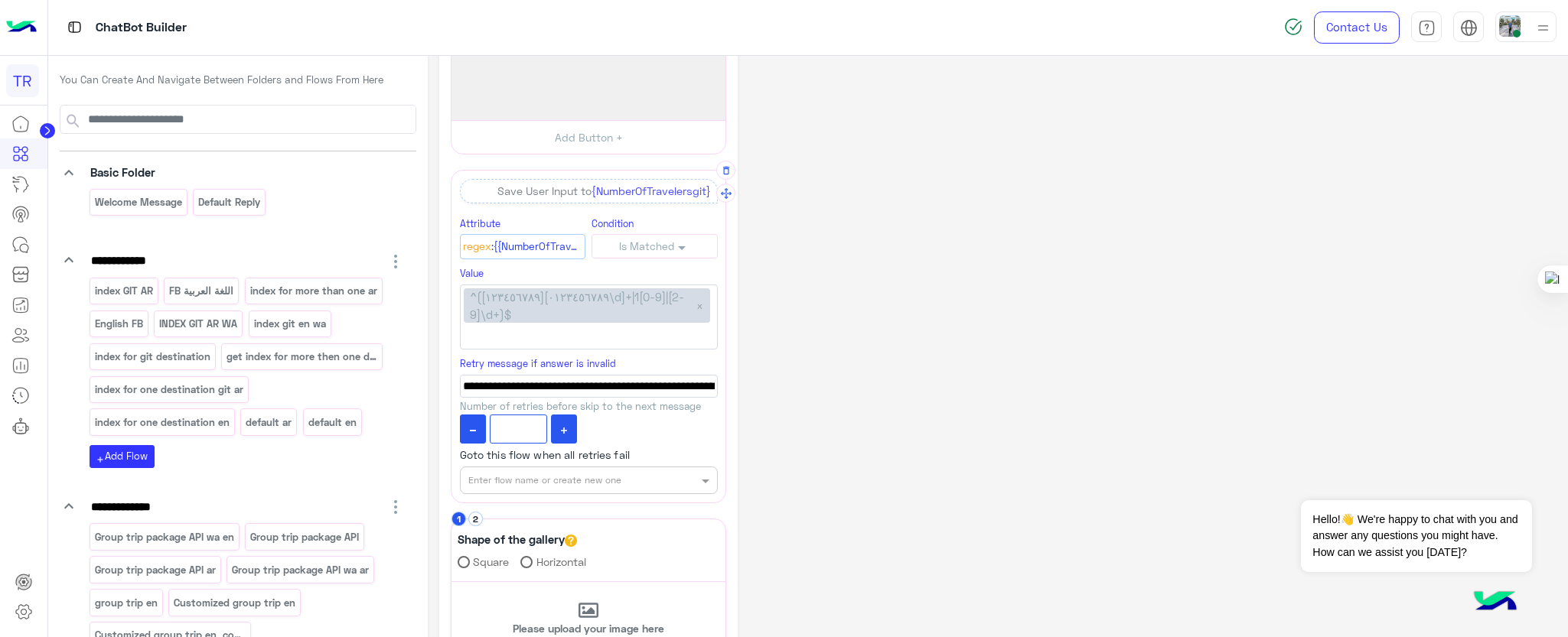
scroll to position [0, 0]
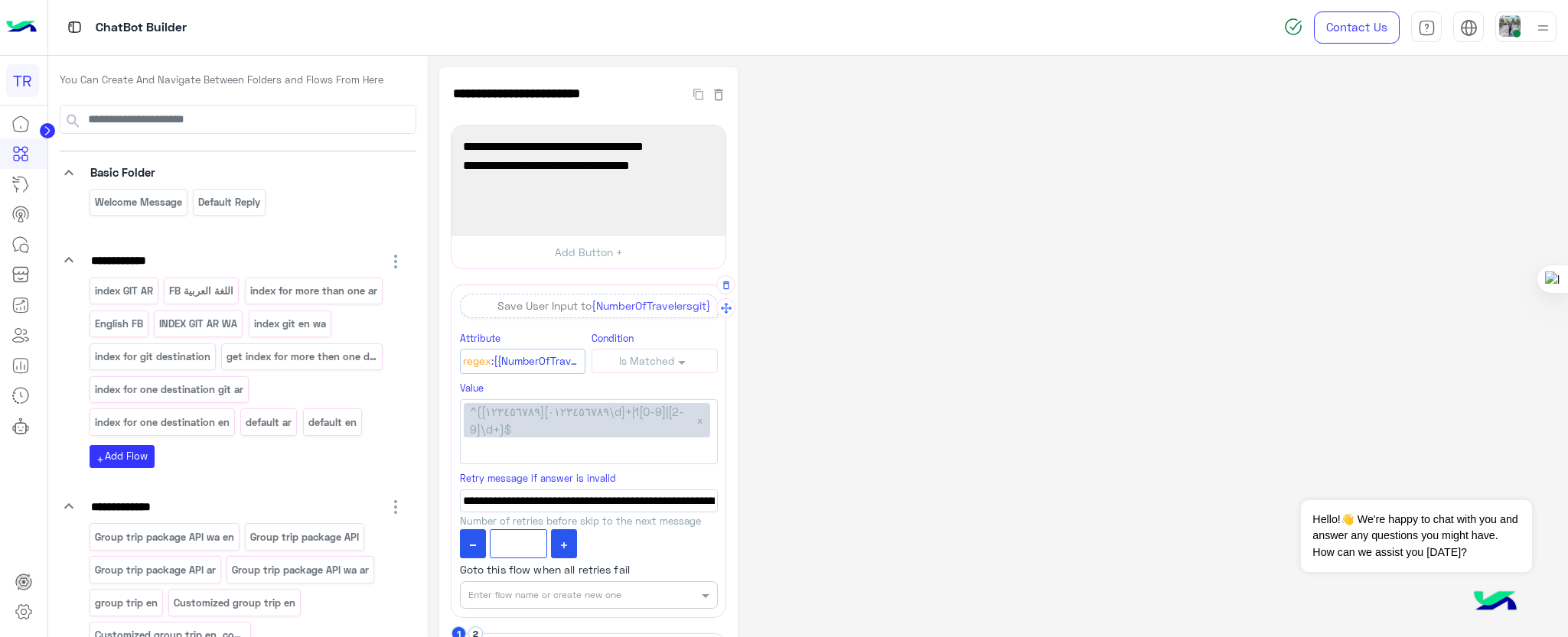
click at [630, 423] on span "^([١٢٣٤٥٦٧٨٩][٠١٢٣٤٥٦٧٨٩\d]+|1[0-9]|[2-9]\d+)$" at bounding box center [580, 420] width 220 height 35
drag, startPoint x: 514, startPoint y: 365, endPoint x: 496, endPoint y: 361, distance: 18.4
click at [496, 361] on span ":{{NumberOfTravelersgit}}" at bounding box center [537, 361] width 92 height 16
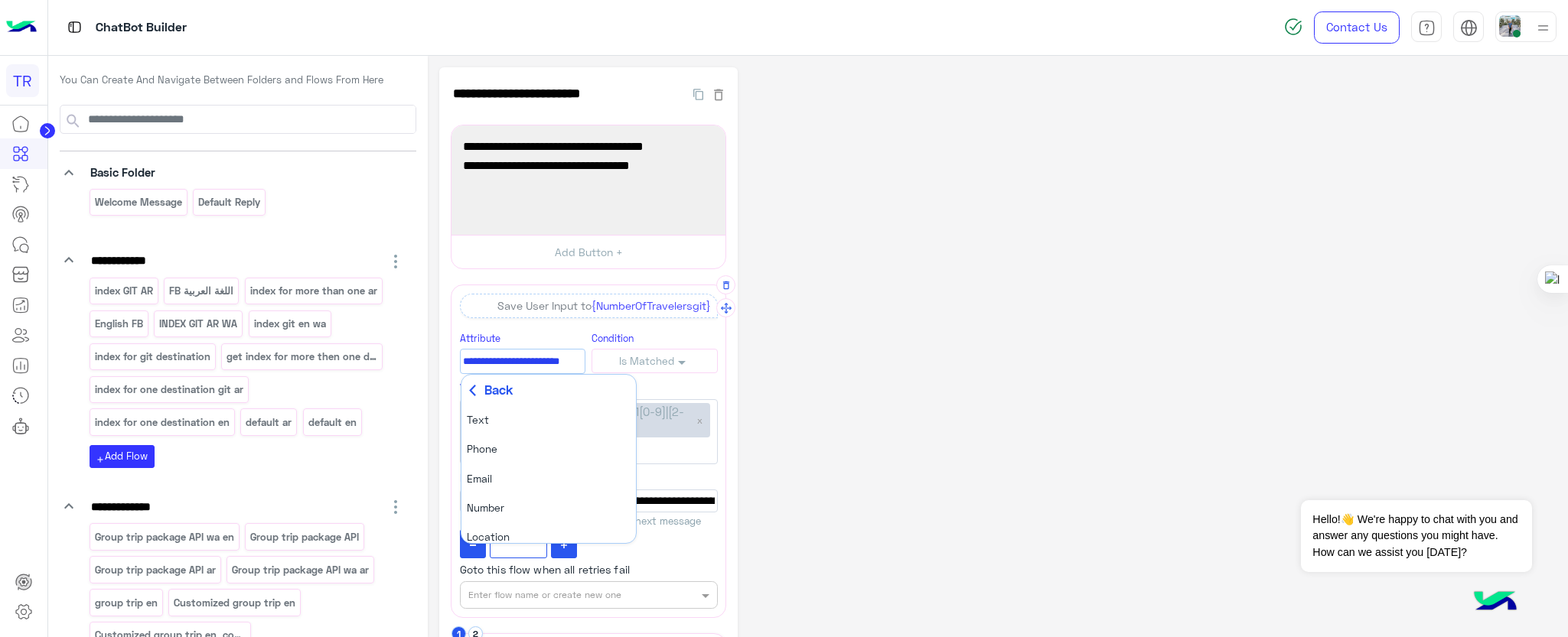
click at [765, 382] on div "**********" at bounding box center [998, 641] width 1118 height 1148
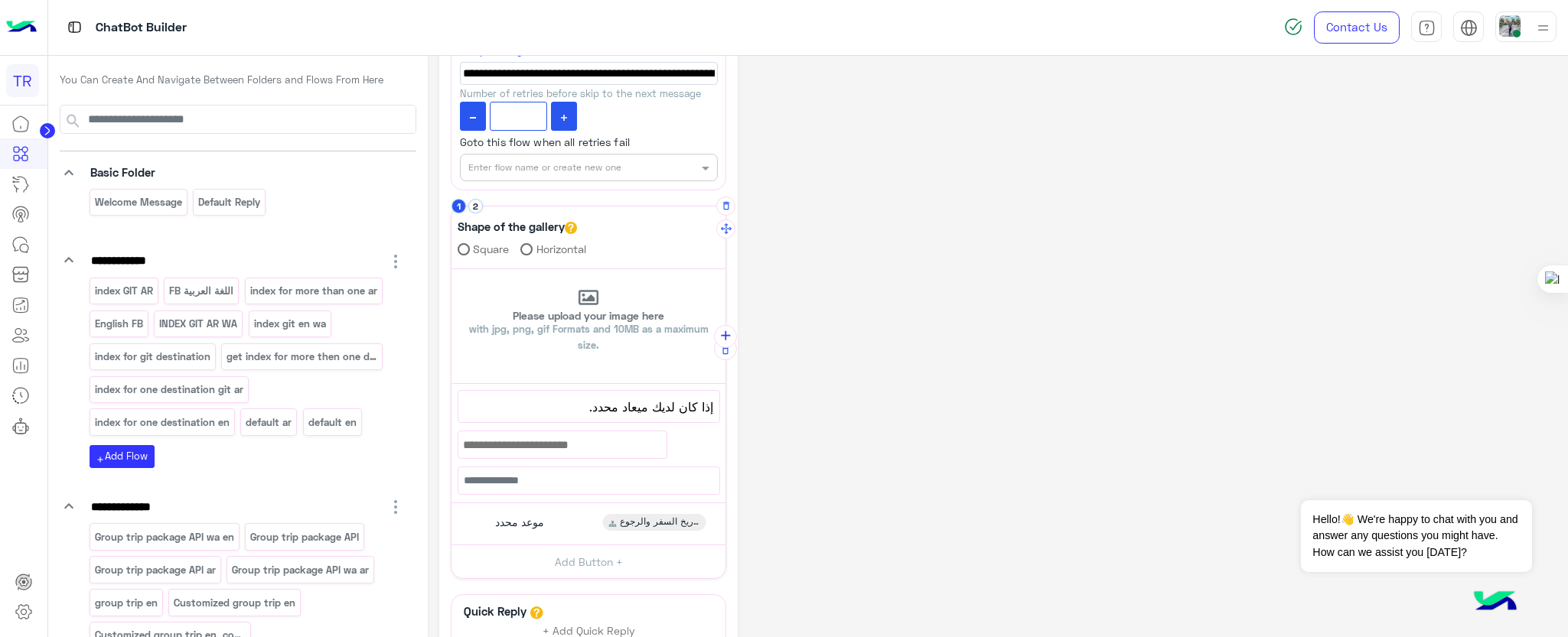
scroll to position [476, 0]
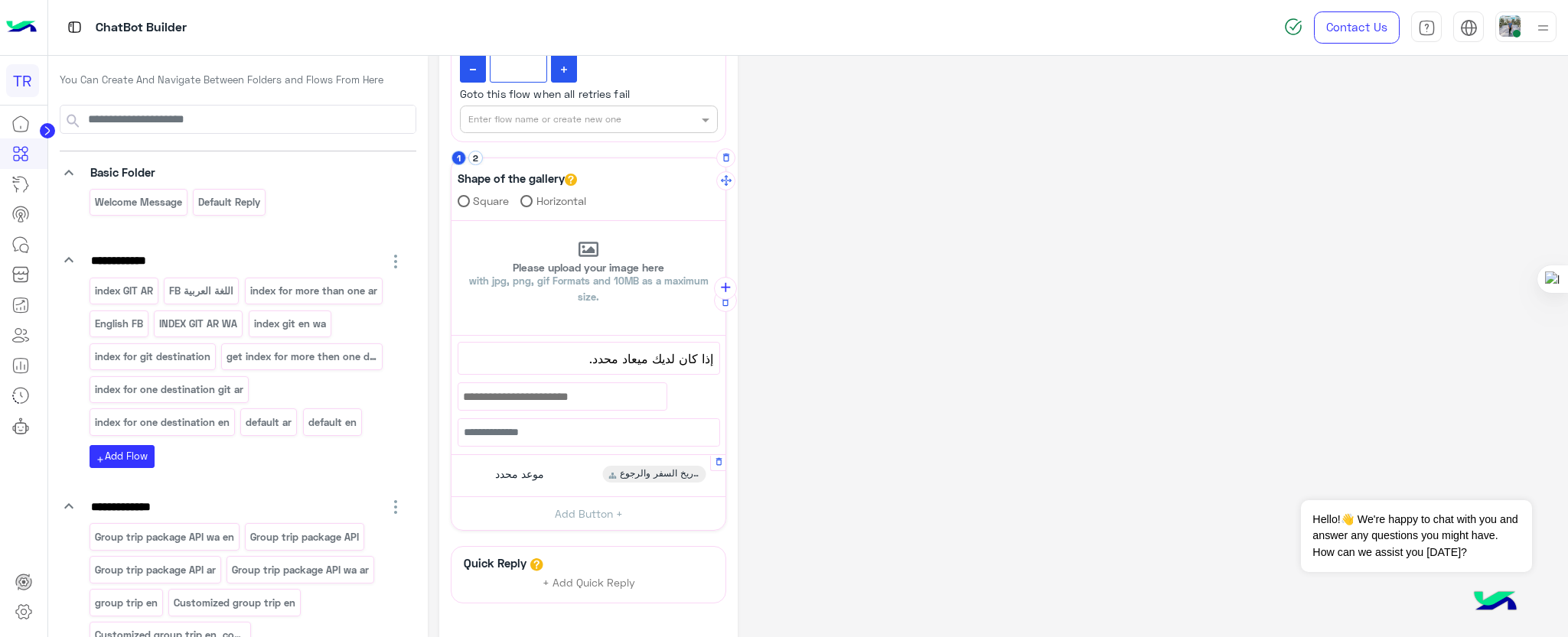
click at [658, 478] on span "تحديد تاريخ السفر والرجوع GIT" at bounding box center [659, 474] width 79 height 14
click at [512, 470] on span "موعد محدد" at bounding box center [520, 474] width 49 height 14
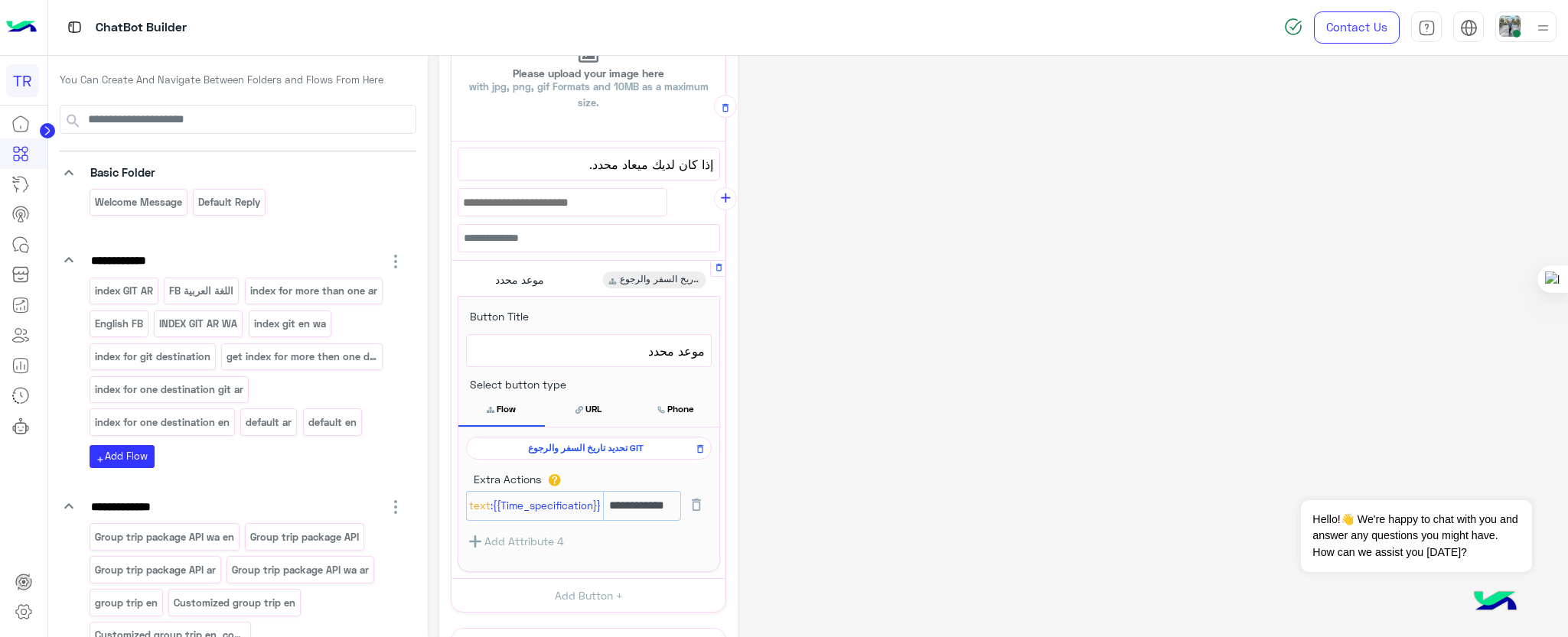
scroll to position [705, 0]
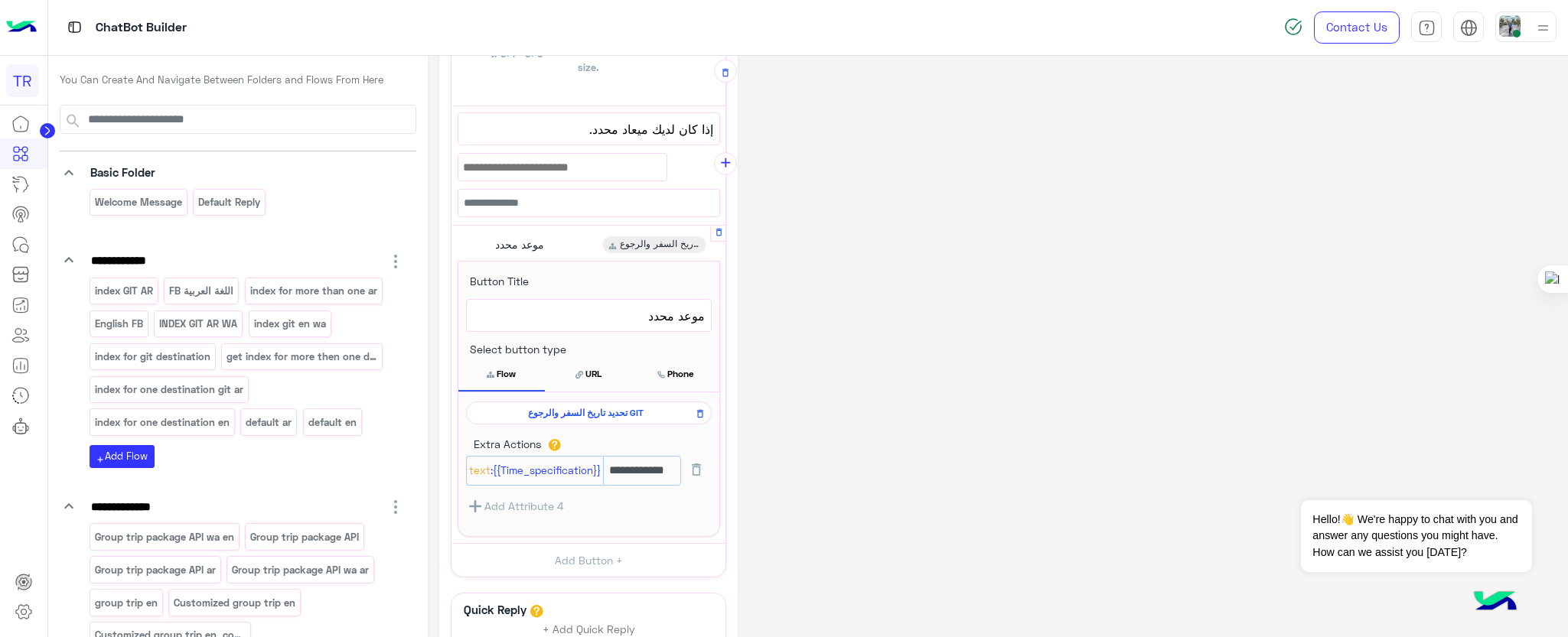
click at [607, 420] on div "تحديد تاريخ السفر والرجوع GIT" at bounding box center [589, 412] width 246 height 23
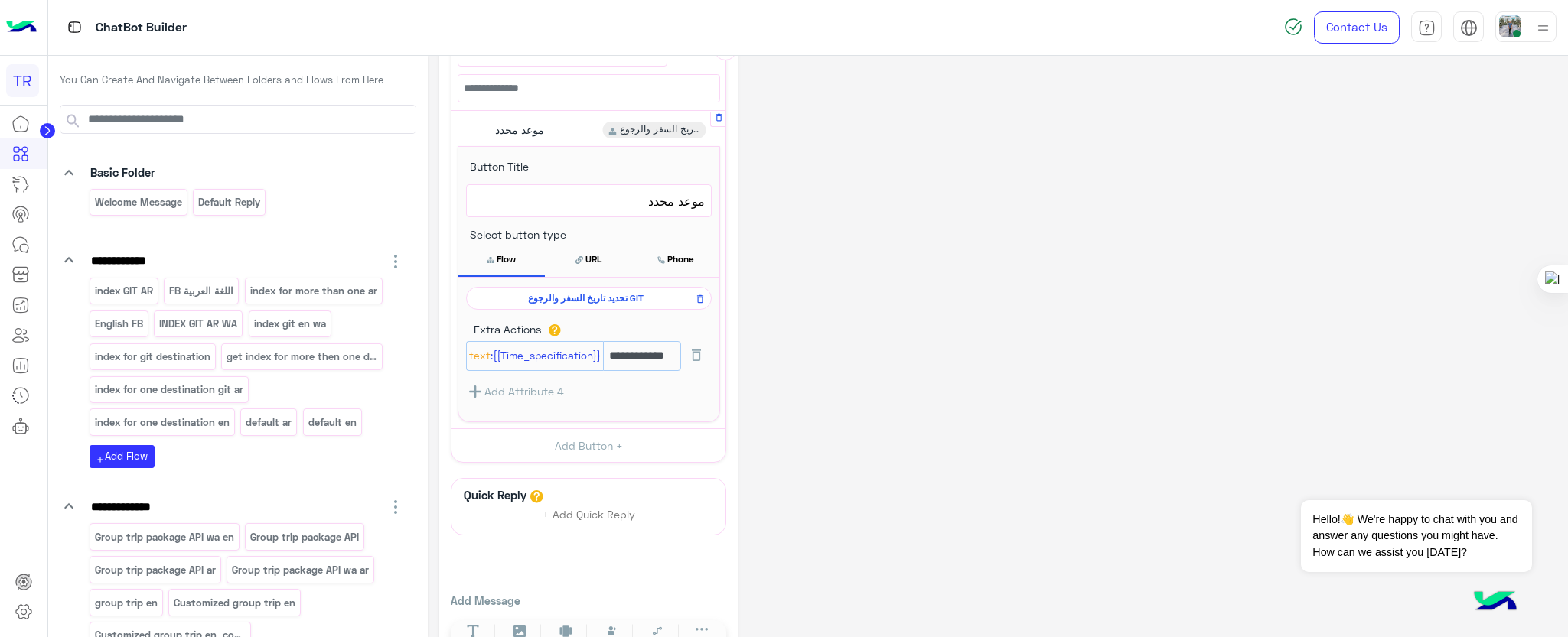
click at [633, 296] on span "تحديد تاريخ السفر والرجوع GIT" at bounding box center [586, 298] width 223 height 14
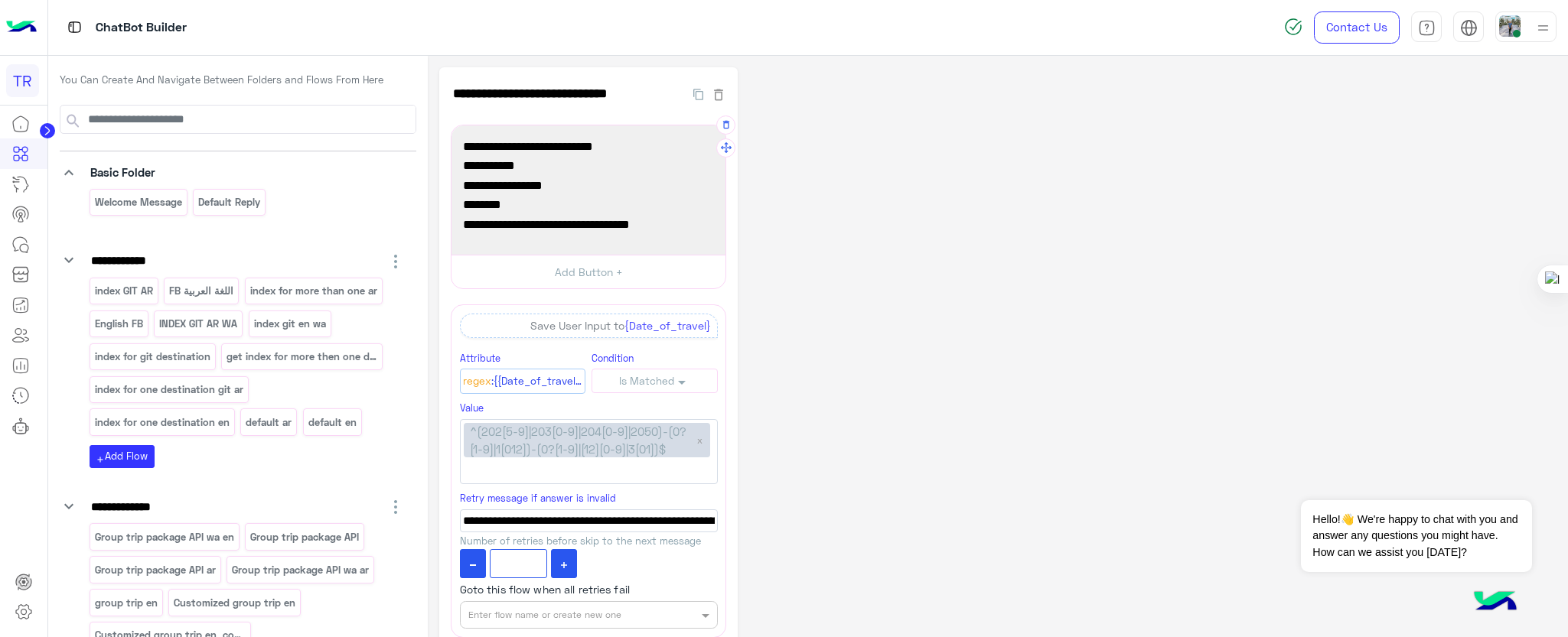
scroll to position [115, 0]
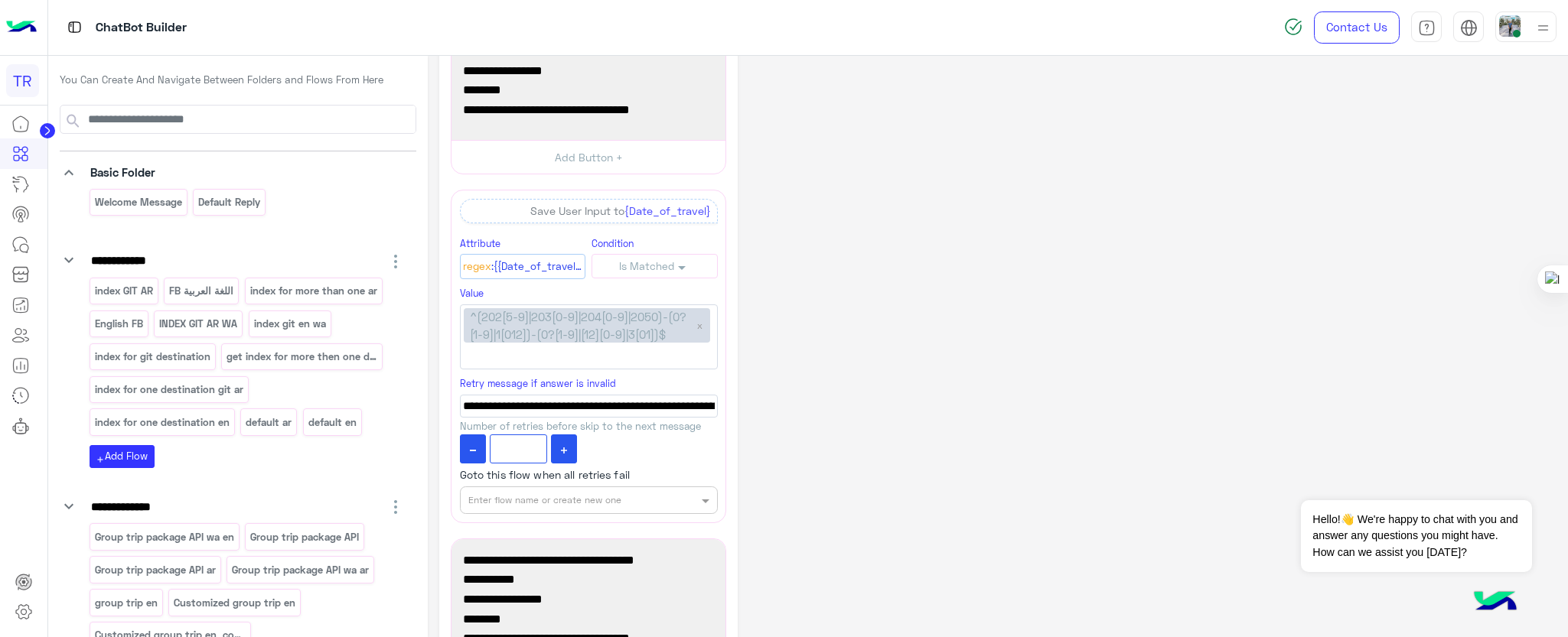
drag, startPoint x: 519, startPoint y: 88, endPoint x: 471, endPoint y: 88, distance: 48.0
click at [471, 88] on span "[DATE]" at bounding box center [588, 90] width 251 height 20
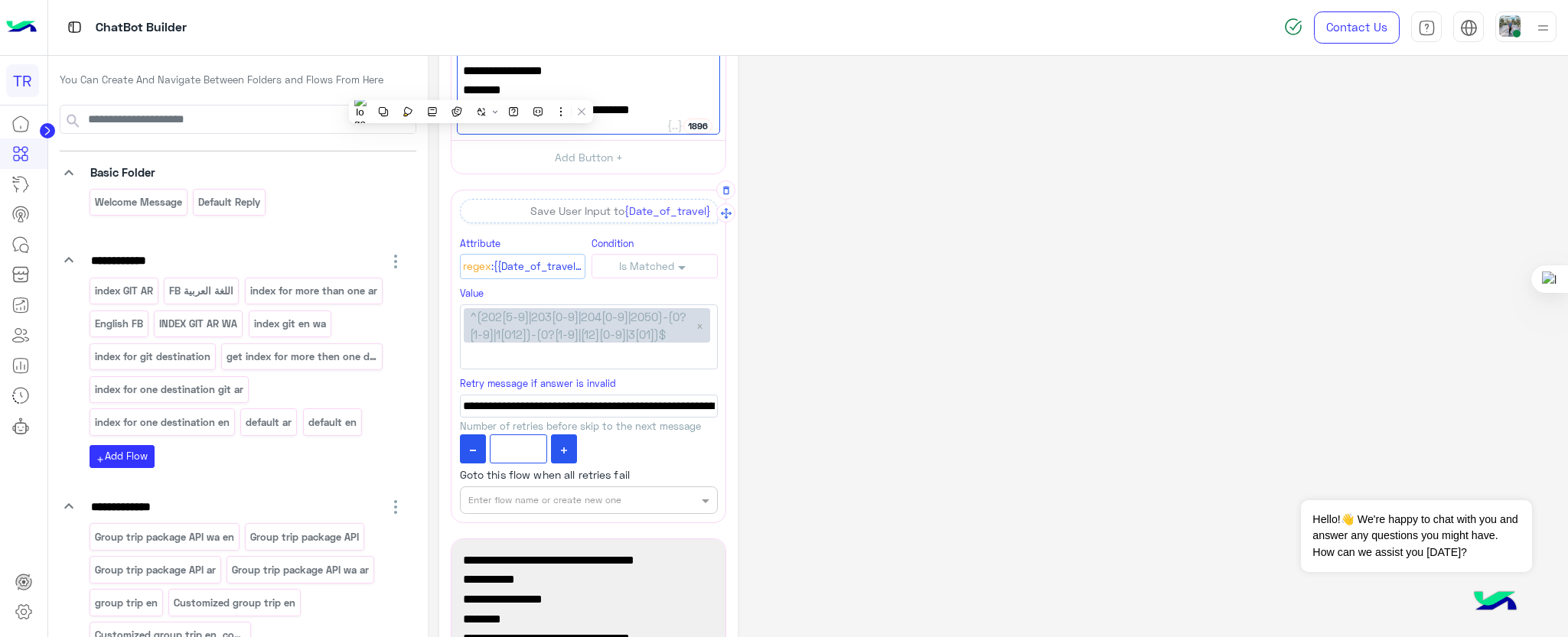
click at [586, 324] on span "^(202[5-9]|203[0-9]|204[0-9]|2050)-(0?[1-9]|1[012])-(0?[1-9]|[12][0-9]|3[01])$" at bounding box center [580, 325] width 220 height 35
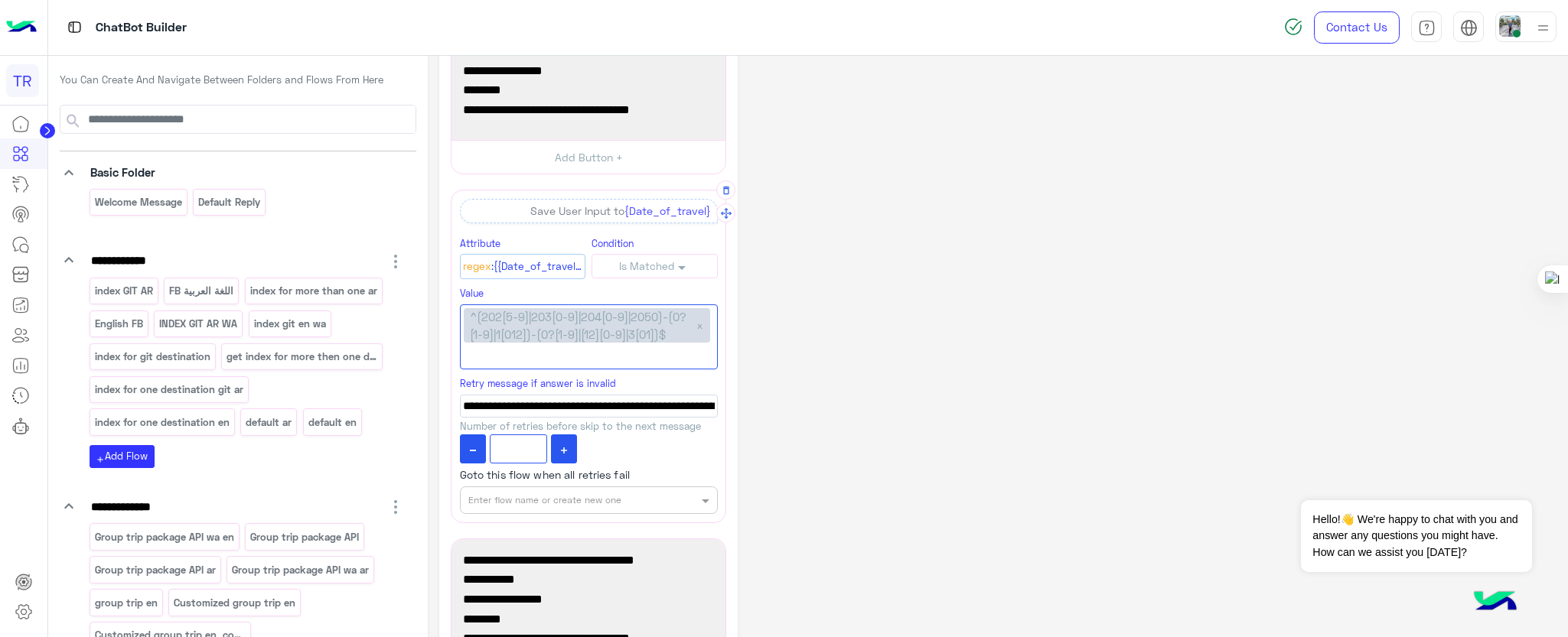
click at [668, 335] on span "^(202[5-9]|203[0-9]|204[0-9]|2050)-(0?[1-9]|1[012])-(0?[1-9]|[12][0-9]|3[01])$" at bounding box center [580, 325] width 220 height 35
click at [659, 331] on span "^(202[5-9]|203[0-9]|204[0-9]|2050)-(0?[1-9]|1[012])-(0?[1-9]|[12][0-9]|3[01])$" at bounding box center [580, 325] width 220 height 35
click at [600, 322] on span "^(202[5-9]|203[0-9]|204[0-9]|2050)-(0?[1-9]|1[012])-(0?[1-9]|[12][0-9]|3[01])$" at bounding box center [580, 325] width 220 height 35
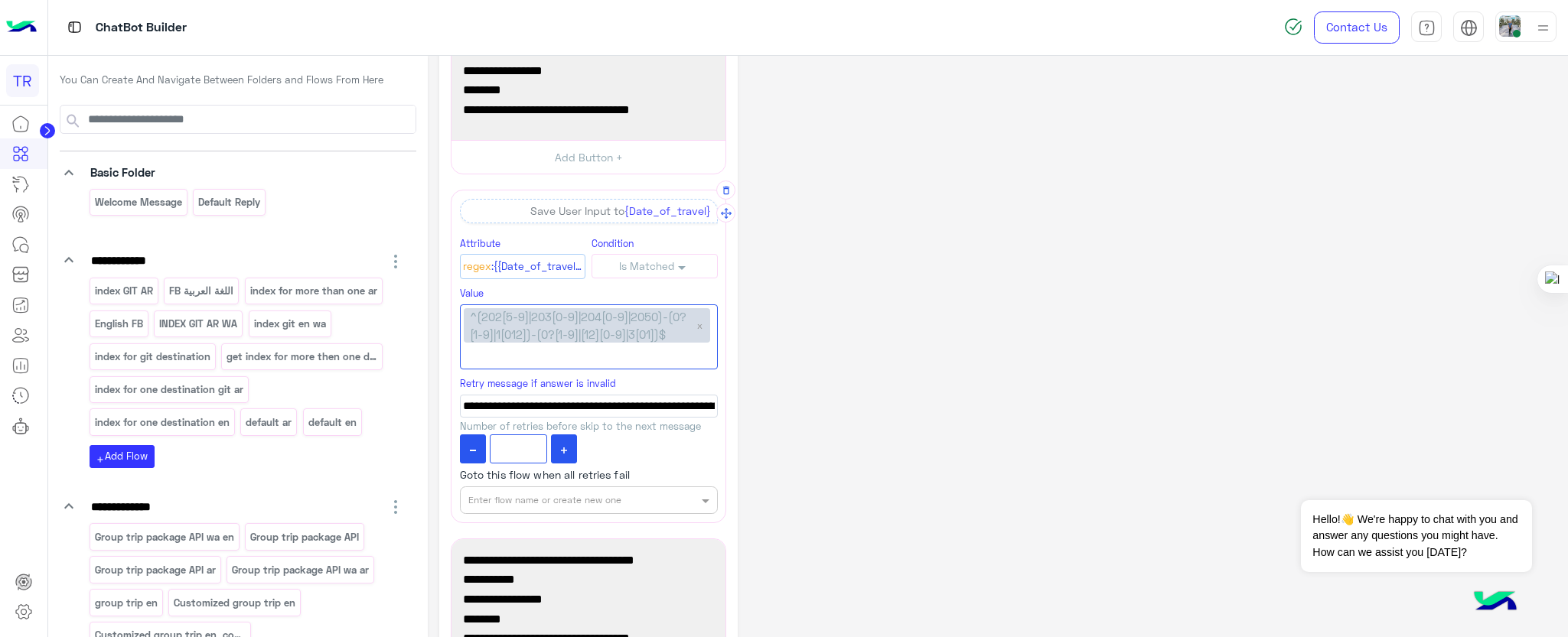
click at [600, 322] on span "^(202[5-9]|203[0-9]|204[0-9]|2050)-(0?[1-9]|1[012])-(0?[1-9]|[12][0-9]|3[01])$" at bounding box center [580, 325] width 220 height 35
click at [627, 334] on span "^(202[5-9]|203[0-9]|204[0-9]|2050)-(0?[1-9]|1[012])-(0?[1-9]|[12][0-9]|3[01])$" at bounding box center [580, 325] width 220 height 35
click at [596, 319] on span "^(202[5-9]|203[0-9]|204[0-9]|2050)-(0?[1-9]|1[012])-(0?[1-9]|[12][0-9]|3[01])$" at bounding box center [580, 325] width 220 height 35
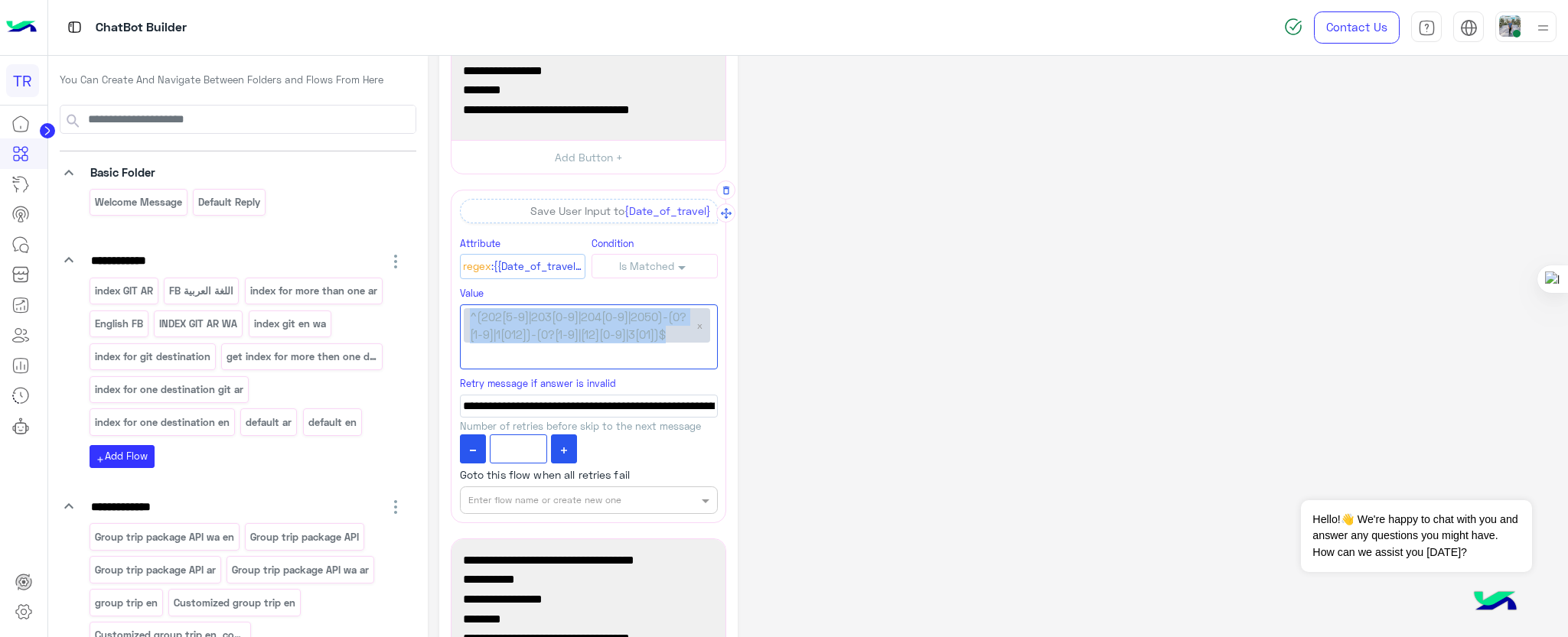
drag, startPoint x: 469, startPoint y: 317, endPoint x: 685, endPoint y: 336, distance: 216.8
click at [685, 336] on span "^(202[5-9]|203[0-9]|204[0-9]|2050)-(0?[1-9]|1[012])-(0?[1-9]|[12][0-9]|3[01])$" at bounding box center [580, 325] width 220 height 35
click at [637, 331] on span "^(202[5-9]|203[0-9]|204[0-9]|2050)-(0?[1-9]|1[012])-(0?[1-9]|[12][0-9]|3[01])$" at bounding box center [580, 325] width 220 height 35
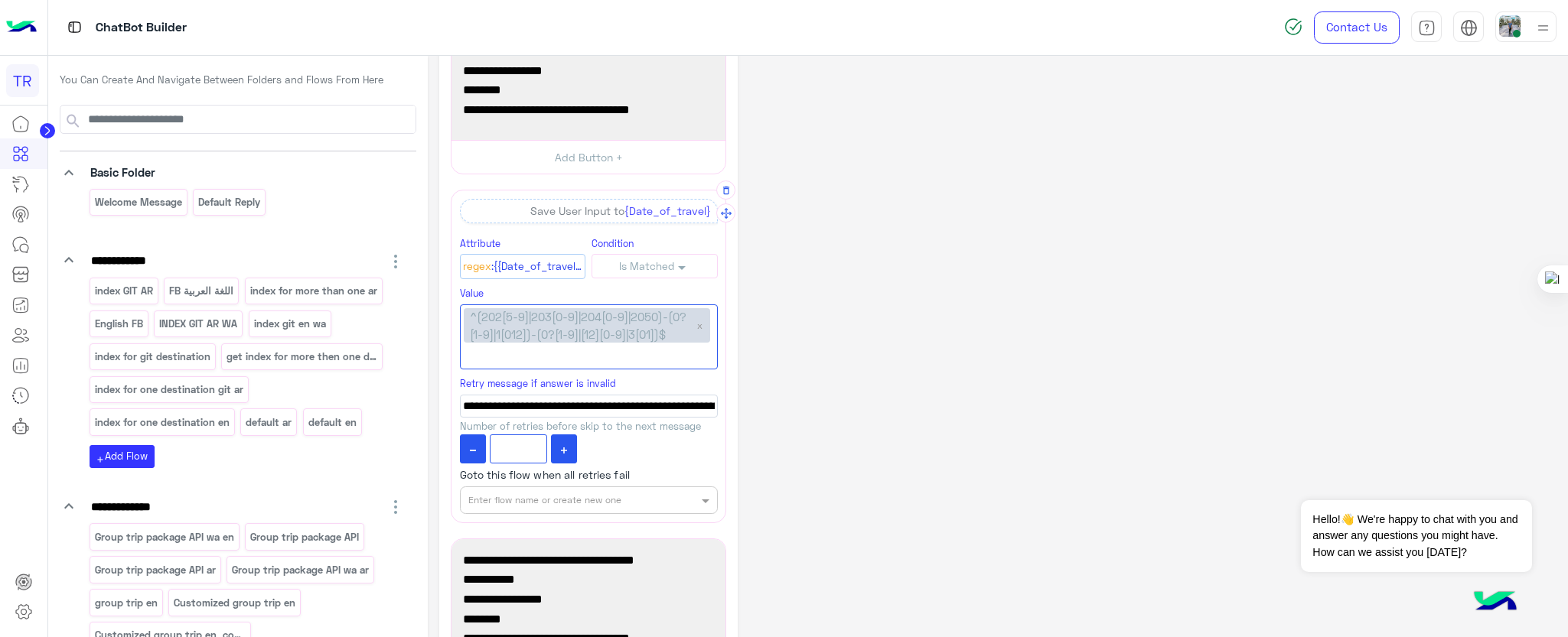
click at [637, 331] on span "^(202[5-9]|203[0-9]|204[0-9]|2050)-(0?[1-9]|1[012])-(0?[1-9]|[12][0-9]|3[01])$" at bounding box center [580, 325] width 220 height 35
click at [638, 331] on span "^(202[5-9]|203[0-9]|204[0-9]|2050)-(0?[1-9]|1[012])-(0?[1-9]|[12][0-9]|3[01])$" at bounding box center [580, 325] width 220 height 35
copy span "^(202[5-9]|203[0-9]|204[0-9]|2050)-(0?[1-9]|1[012])-(0?[1-9]|[12][0-9]|3[01])$"
drag, startPoint x: 494, startPoint y: 322, endPoint x: 678, endPoint y: 345, distance: 185.4
click at [678, 345] on div "^(202[5-9]|203[0-9]|204[0-9]|2050)-(0?[1-9]|1[012])-(0?[1-9]|[12][0-9]|3[01])$ x" at bounding box center [589, 337] width 258 height 65
